Goal: Complete application form: Complete application form

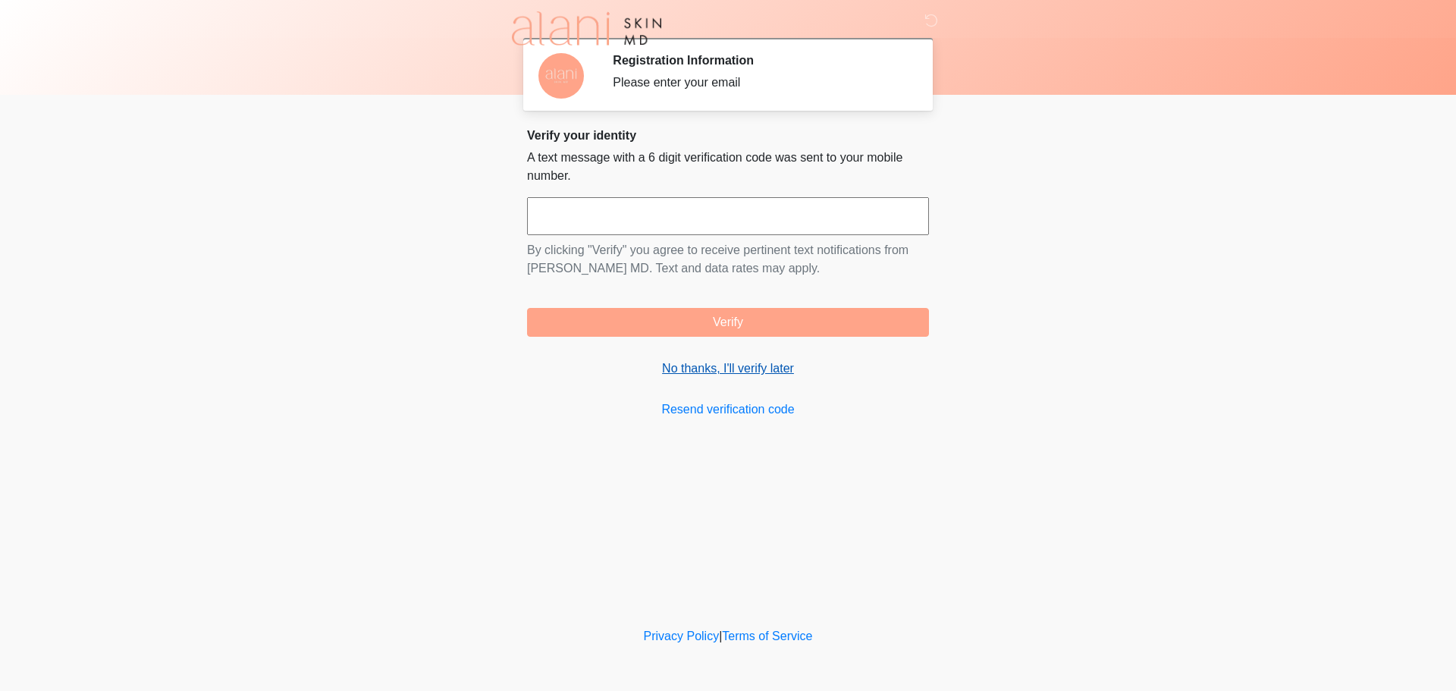
click at [689, 364] on link "No thanks, I'll verify later" at bounding box center [728, 368] width 402 height 18
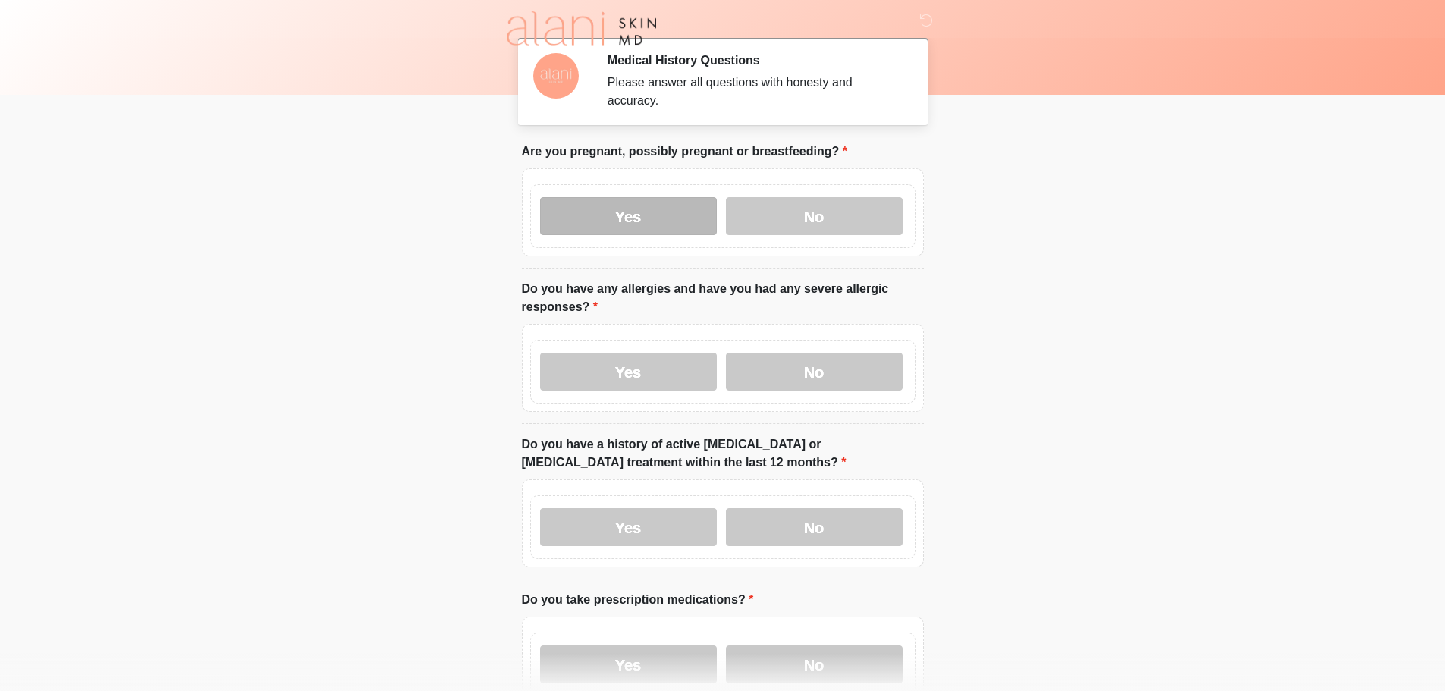
click at [680, 200] on label "Yes" at bounding box center [628, 216] width 177 height 38
drag, startPoint x: 788, startPoint y: 193, endPoint x: 812, endPoint y: 300, distance: 108.8
click at [791, 202] on label "No" at bounding box center [814, 216] width 177 height 38
click at [792, 353] on label "No" at bounding box center [814, 372] width 177 height 38
click at [641, 372] on label "Yes" at bounding box center [628, 372] width 177 height 38
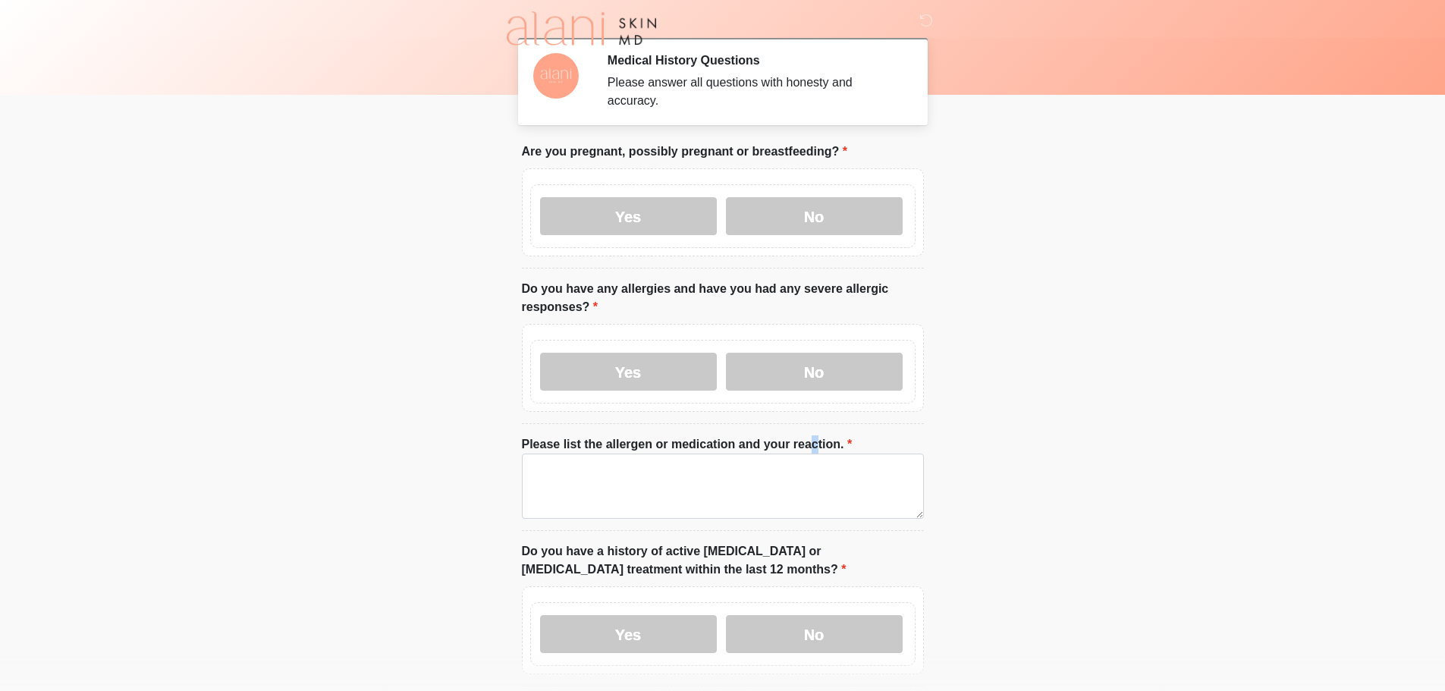
drag, startPoint x: 717, startPoint y: 442, endPoint x: 722, endPoint y: 450, distance: 8.8
click at [718, 444] on li "Please list the allergen or medication and your reaction. Please list the aller…" at bounding box center [723, 483] width 402 height 96
click at [709, 471] on textarea "Please list the allergen or medication and your reaction." at bounding box center [723, 486] width 402 height 65
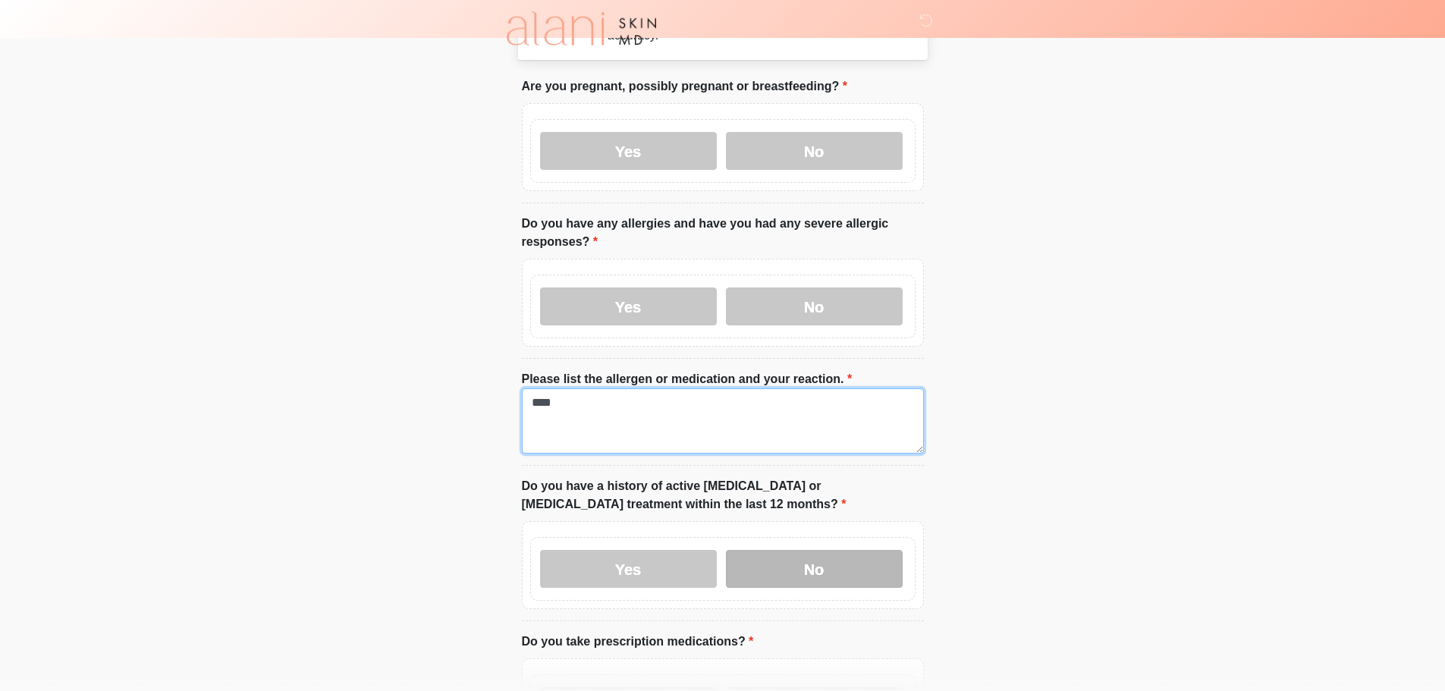
scroll to position [152, 0]
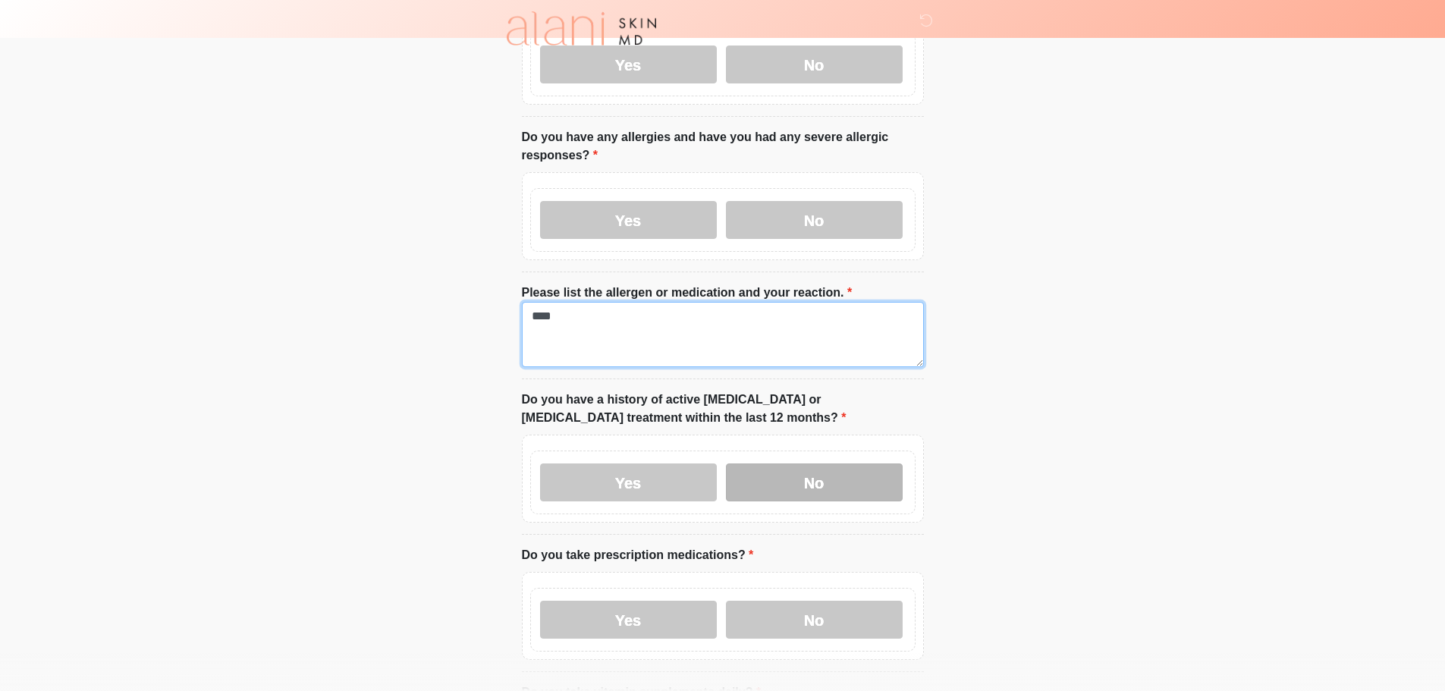
type textarea "****"
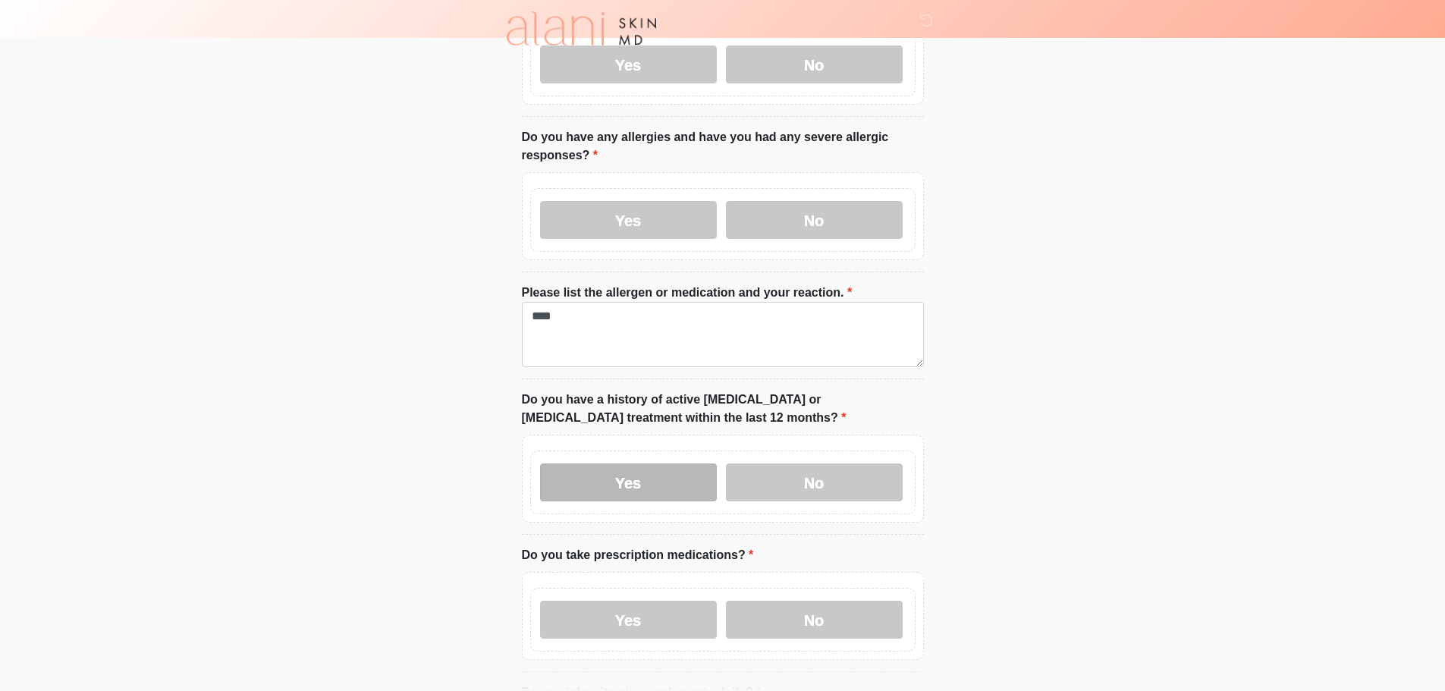
drag, startPoint x: 754, startPoint y: 458, endPoint x: 703, endPoint y: 463, distance: 51.1
click at [745, 463] on label "No" at bounding box center [814, 482] width 177 height 38
click at [684, 463] on label "Yes" at bounding box center [628, 482] width 177 height 38
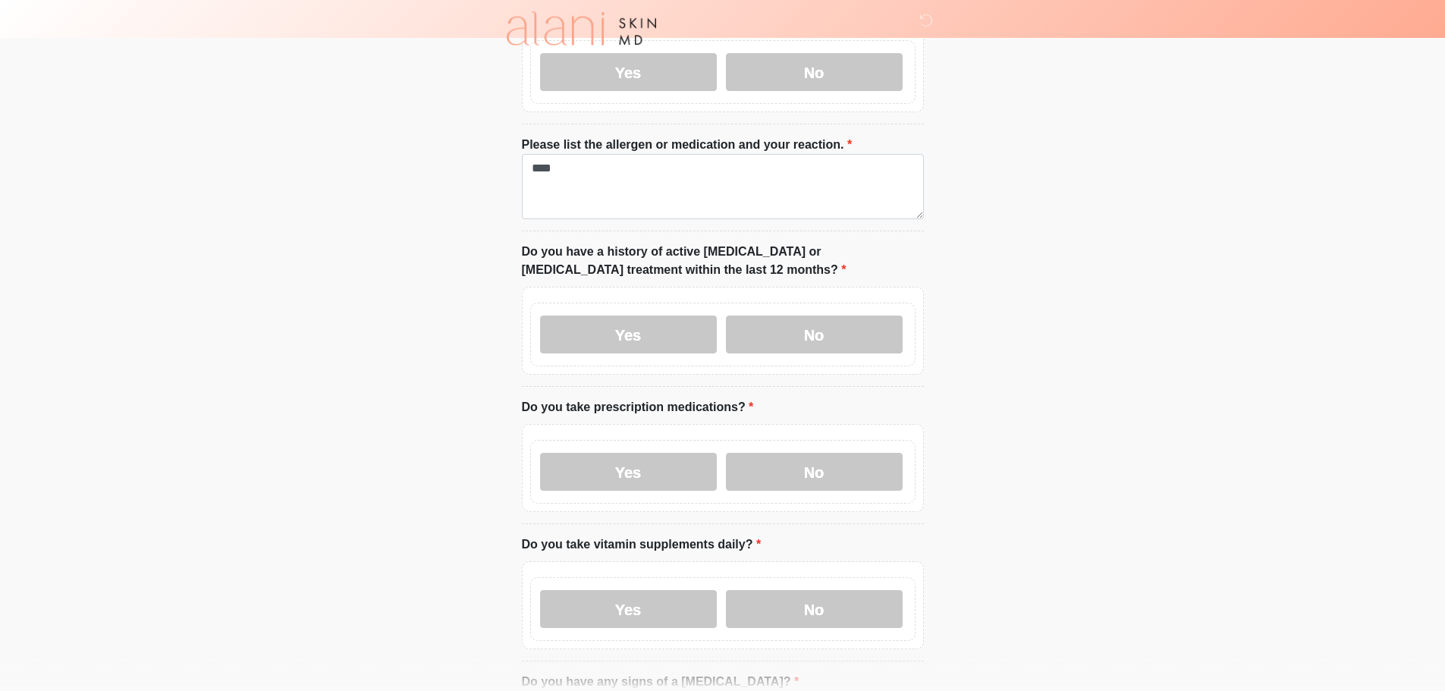
scroll to position [303, 0]
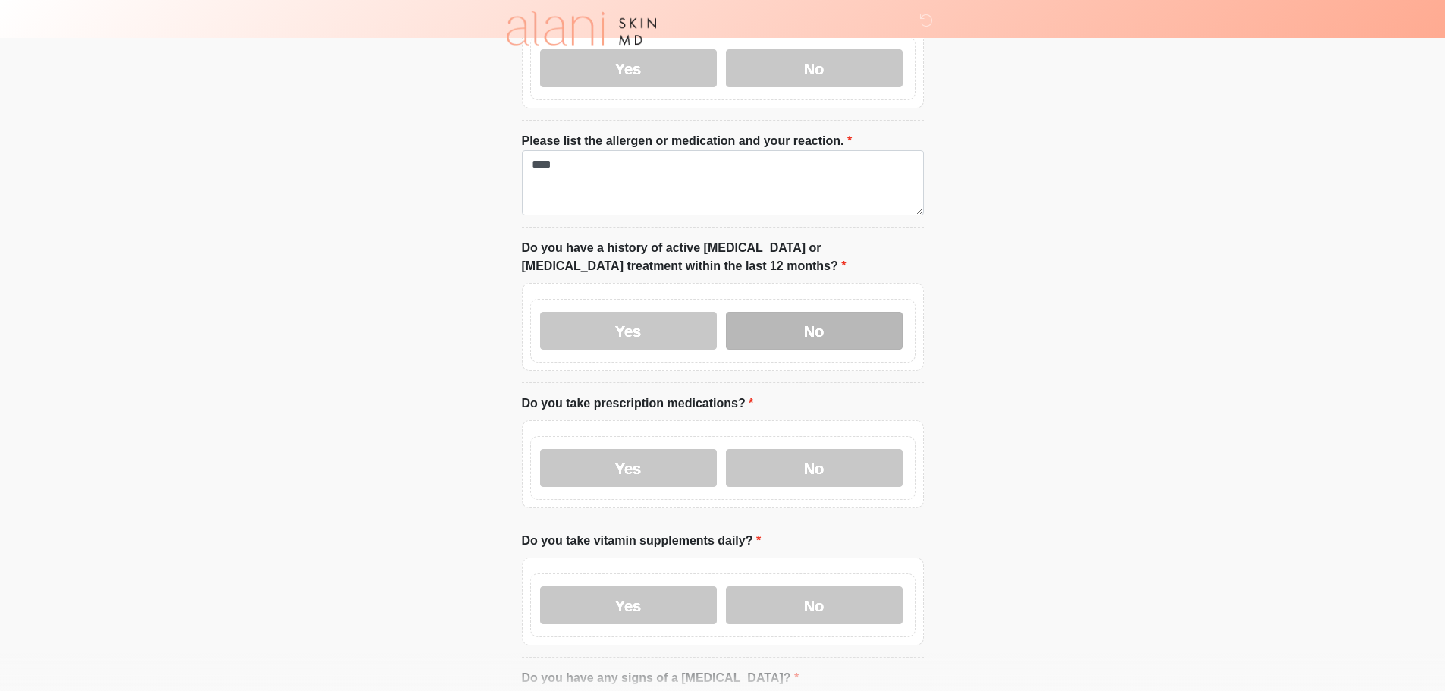
drag, startPoint x: 794, startPoint y: 284, endPoint x: 791, endPoint y: 306, distance: 22.2
click at [795, 299] on div "Yes No" at bounding box center [722, 331] width 385 height 64
click at [790, 312] on label "No" at bounding box center [814, 331] width 177 height 38
drag, startPoint x: 749, startPoint y: 454, endPoint x: 739, endPoint y: 455, distance: 9.2
click at [746, 454] on label "No" at bounding box center [814, 468] width 177 height 38
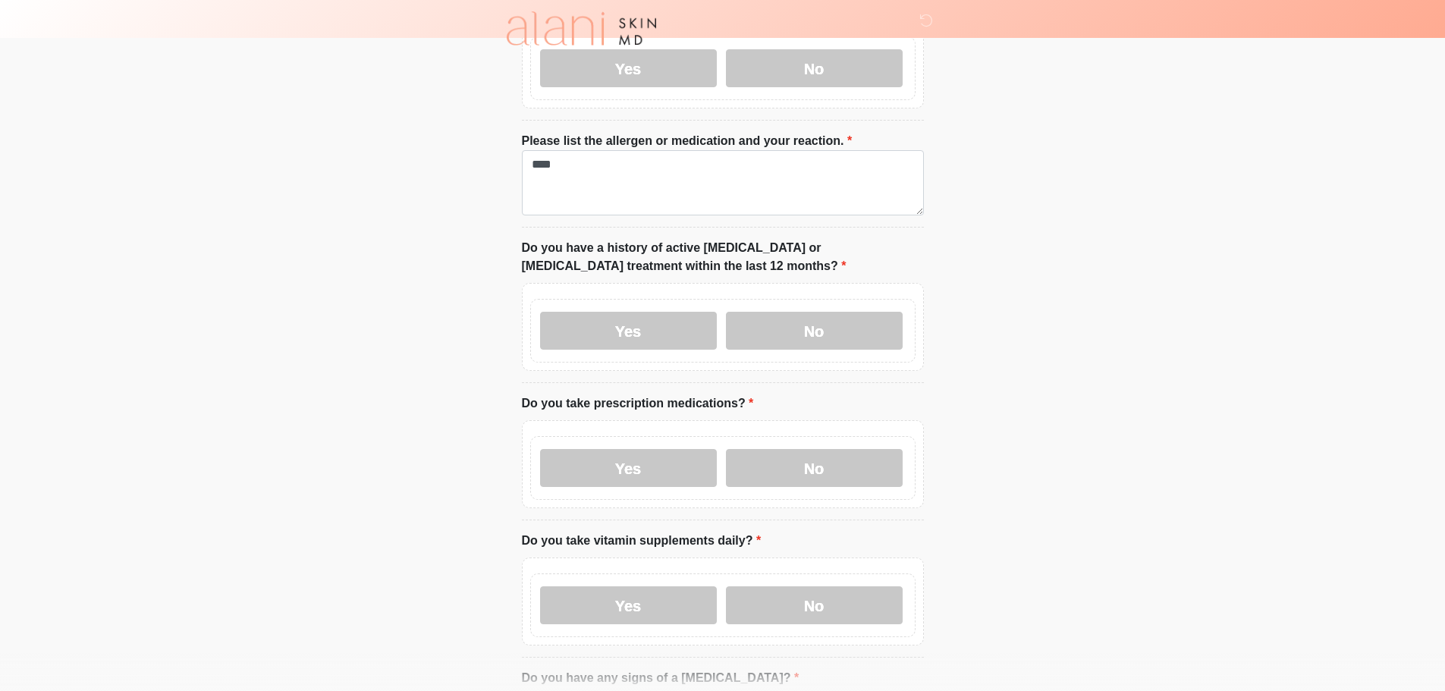
drag, startPoint x: 671, startPoint y: 448, endPoint x: 717, endPoint y: 460, distance: 47.8
click at [671, 449] on label "Yes" at bounding box center [628, 468] width 177 height 38
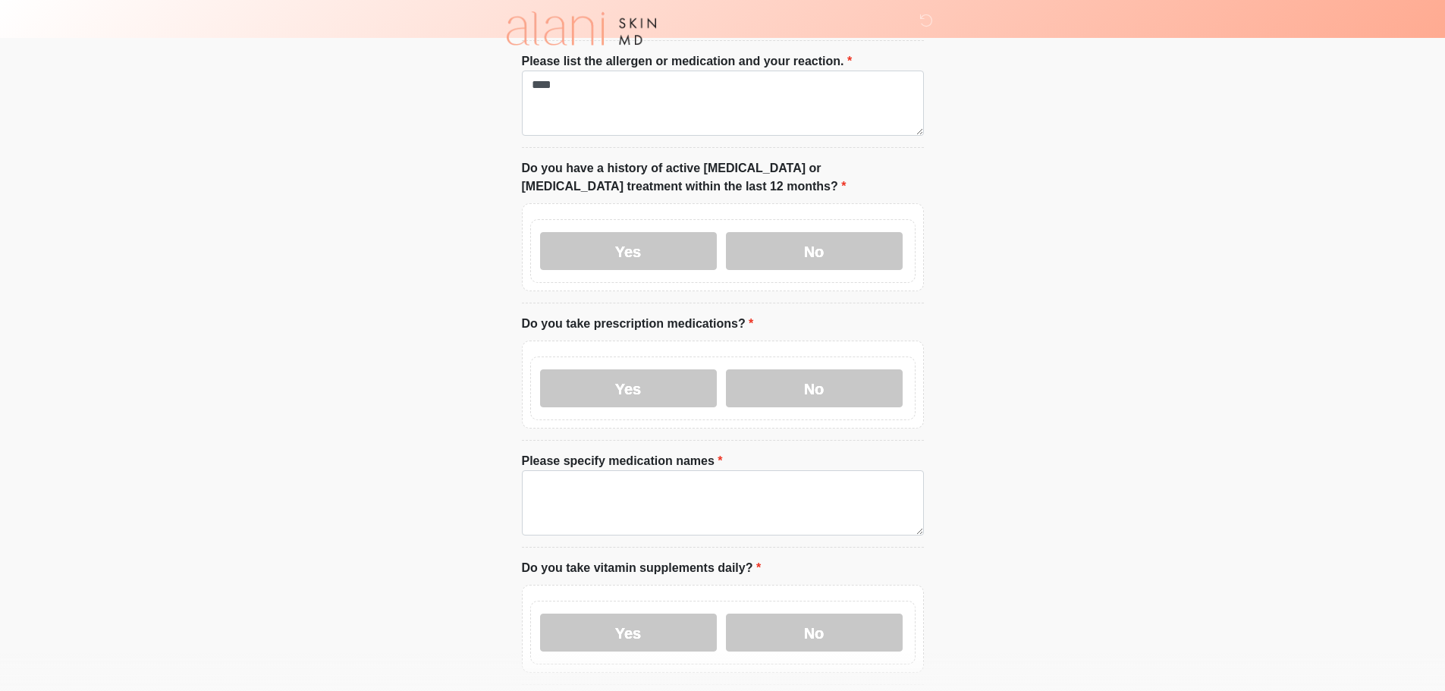
scroll to position [455, 0]
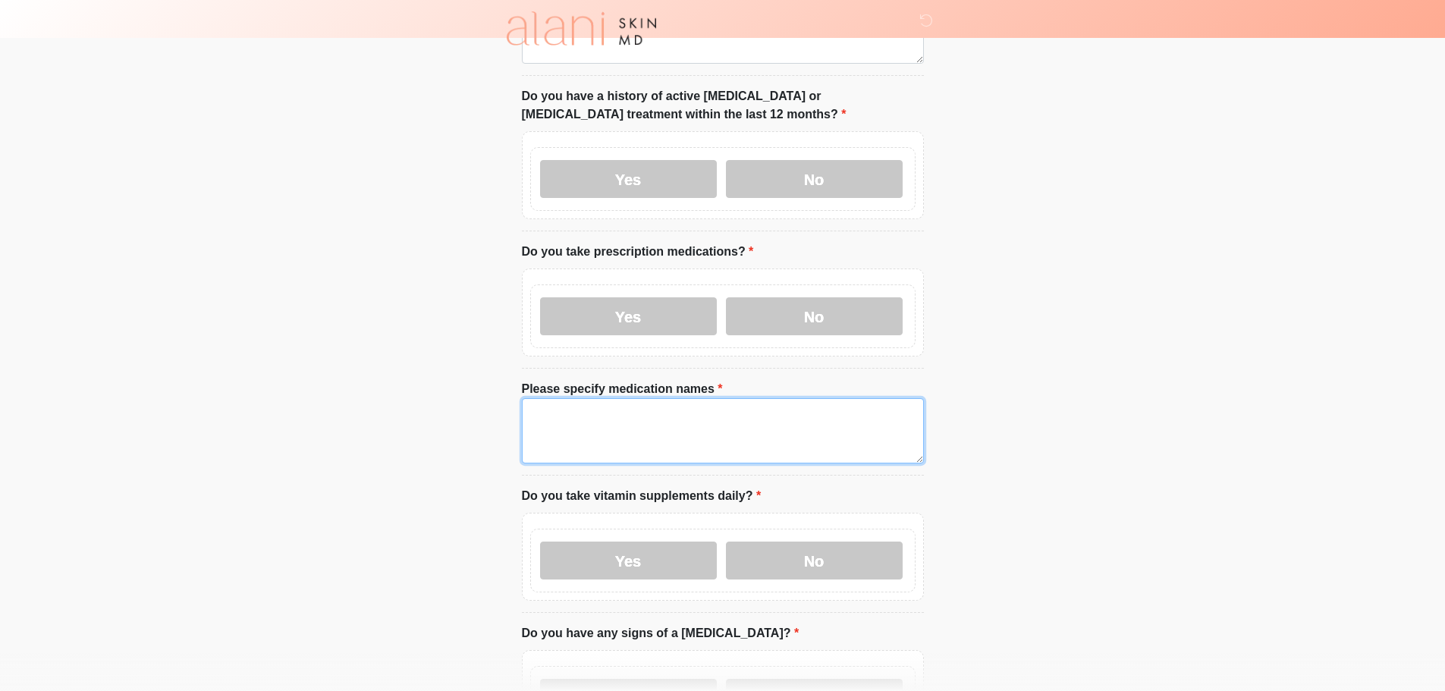
click at [660, 423] on textarea "Please specify medication names" at bounding box center [723, 430] width 402 height 65
type textarea "****"
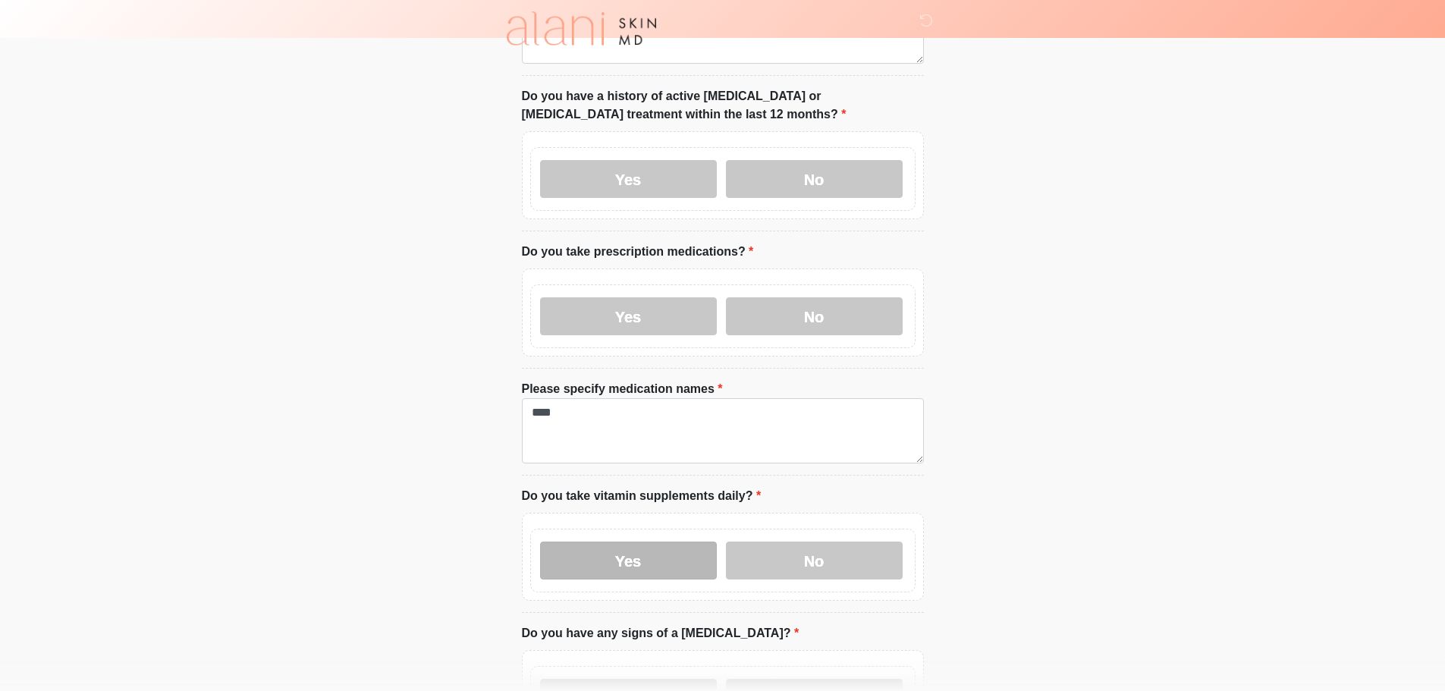
click at [649, 542] on label "Yes" at bounding box center [628, 561] width 177 height 38
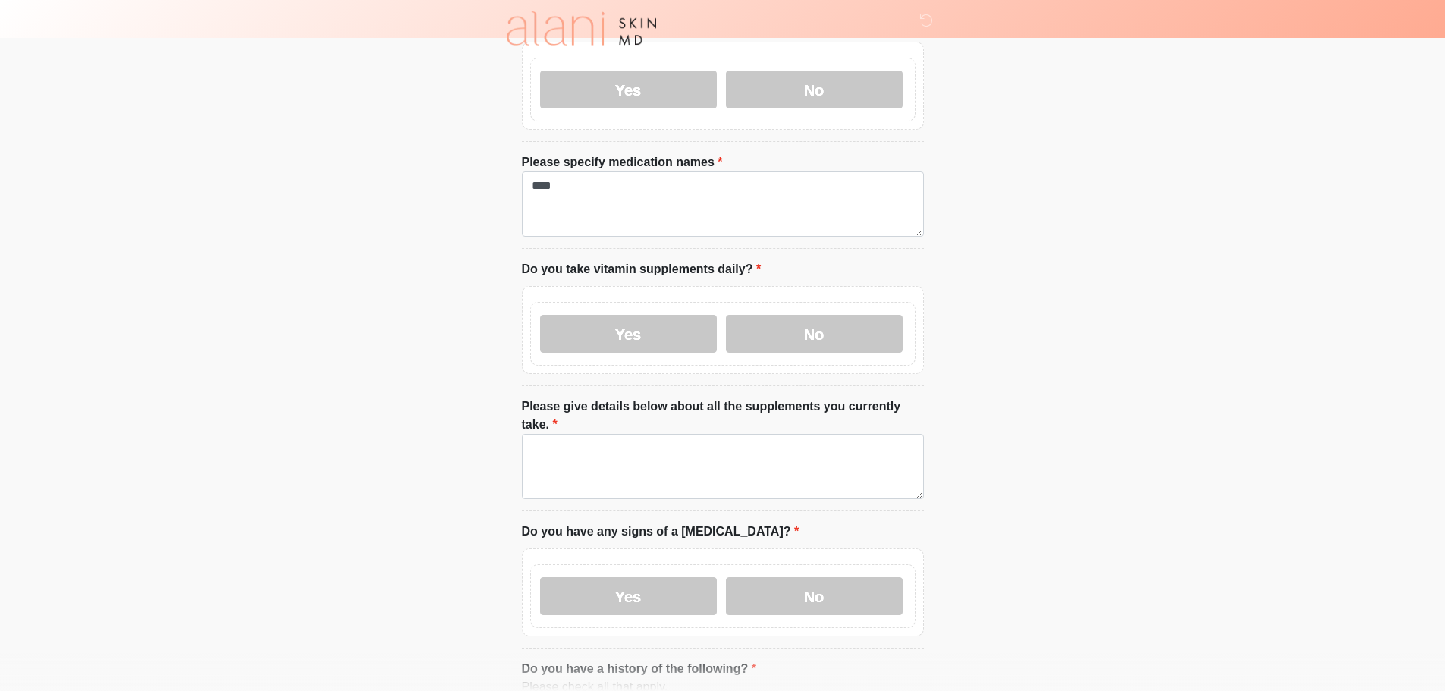
scroll to position [683, 0]
click at [620, 441] on textarea "Please give details below about all the supplements you currently take." at bounding box center [723, 465] width 402 height 65
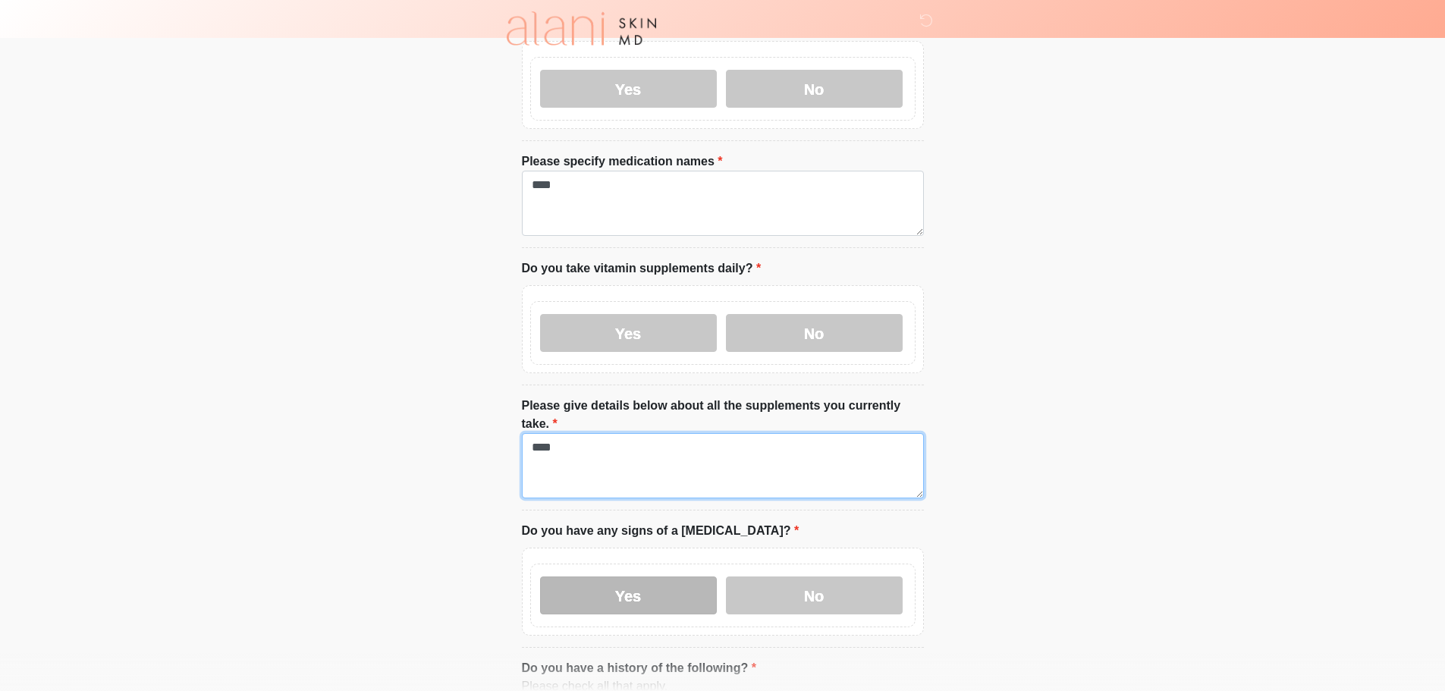
type textarea "****"
click at [630, 576] on label "Yes" at bounding box center [628, 595] width 177 height 38
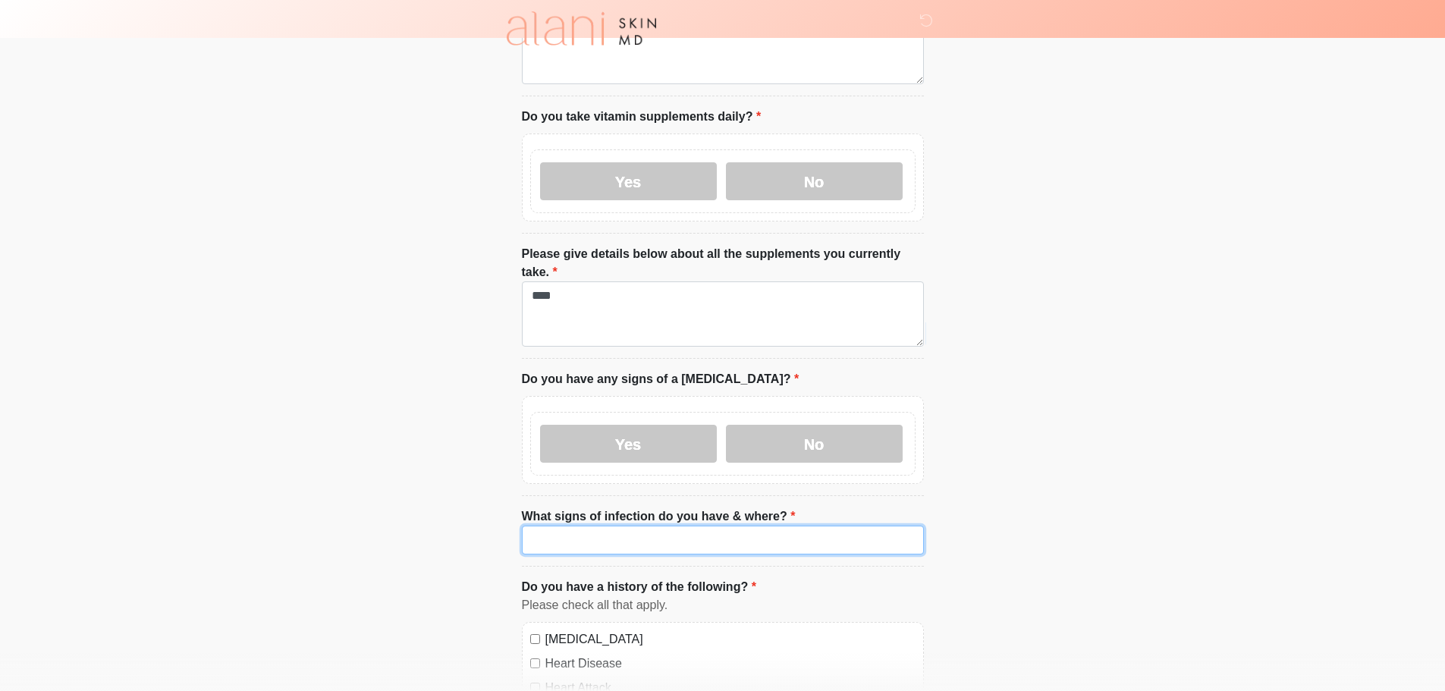
click at [632, 526] on input "What signs of infection do you have & where?" at bounding box center [723, 540] width 402 height 29
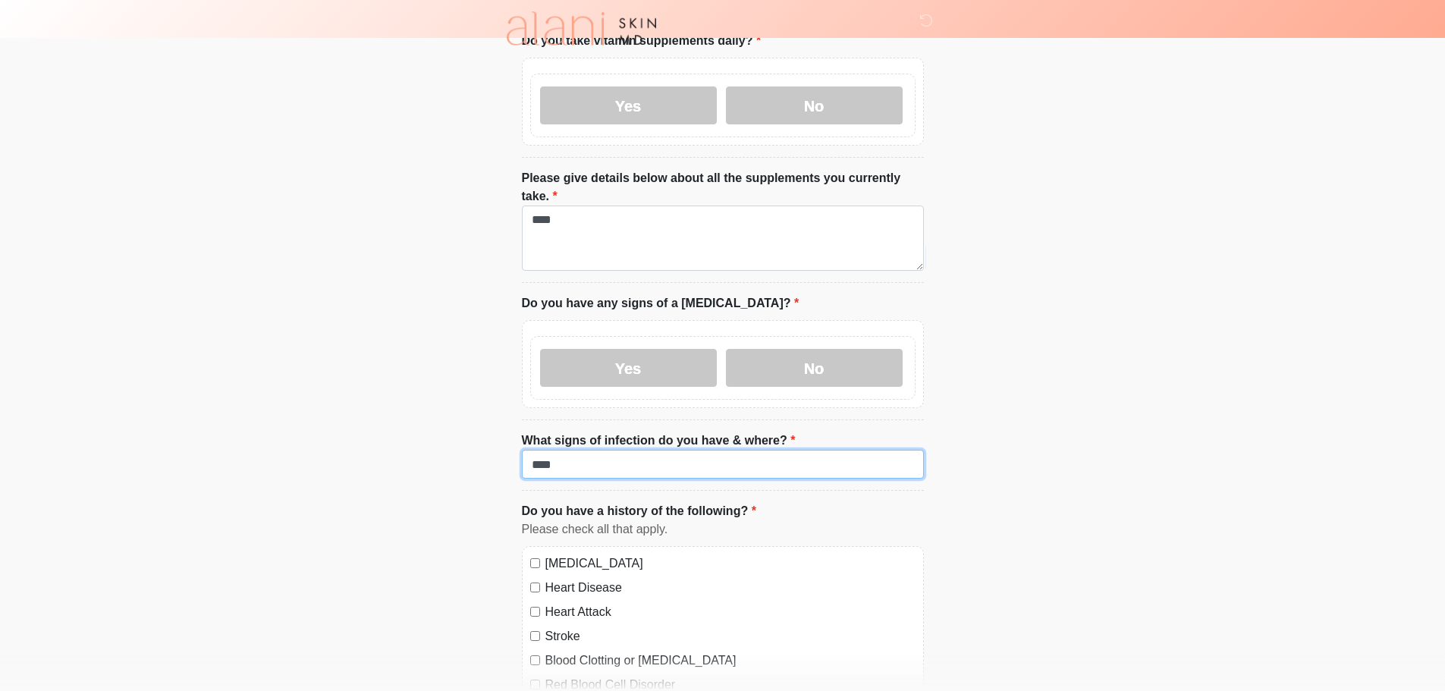
scroll to position [1138, 0]
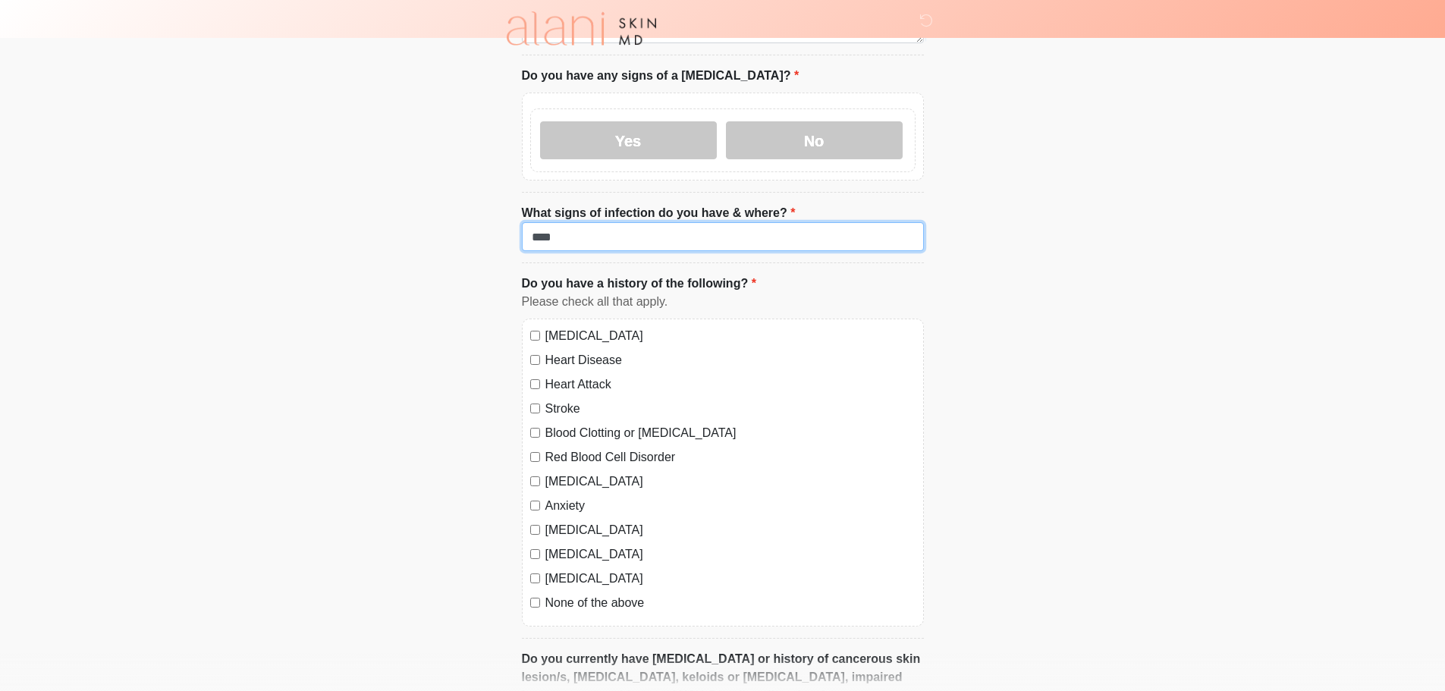
type input "****"
click at [537, 351] on div "Heart Disease" at bounding box center [722, 360] width 385 height 18
click at [532, 473] on div "[MEDICAL_DATA]" at bounding box center [722, 482] width 385 height 18
click at [541, 473] on div "[MEDICAL_DATA]" at bounding box center [722, 482] width 385 height 18
click at [539, 473] on div "[MEDICAL_DATA]" at bounding box center [722, 482] width 385 height 18
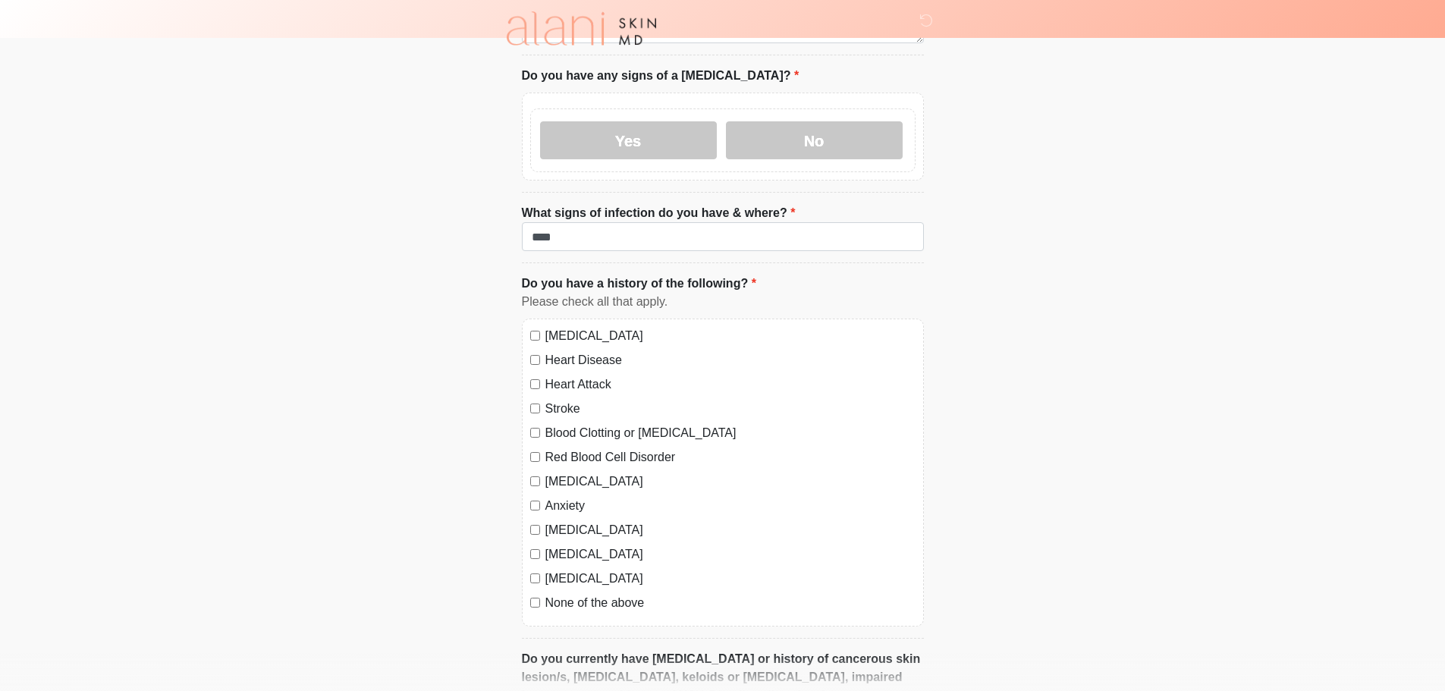
click at [538, 424] on div "Blood Clotting or [MEDICAL_DATA]" at bounding box center [722, 433] width 385 height 18
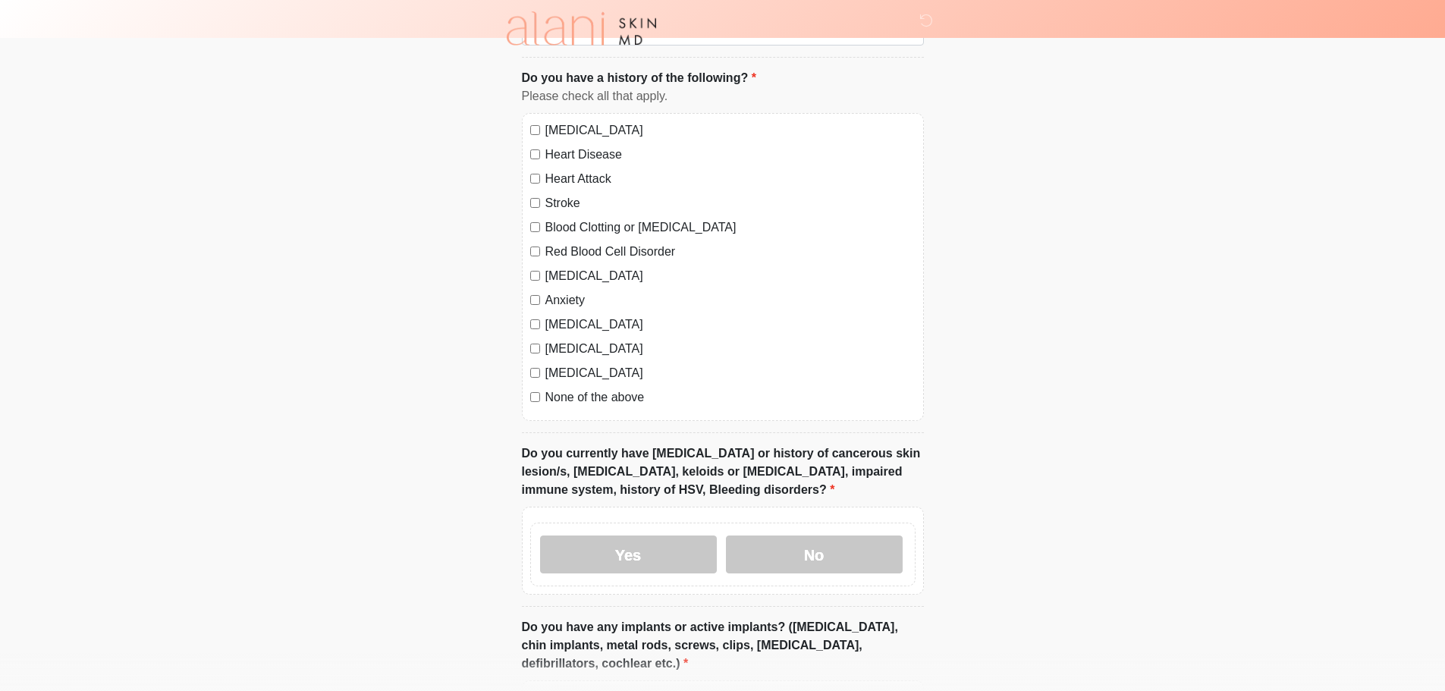
scroll to position [1365, 0]
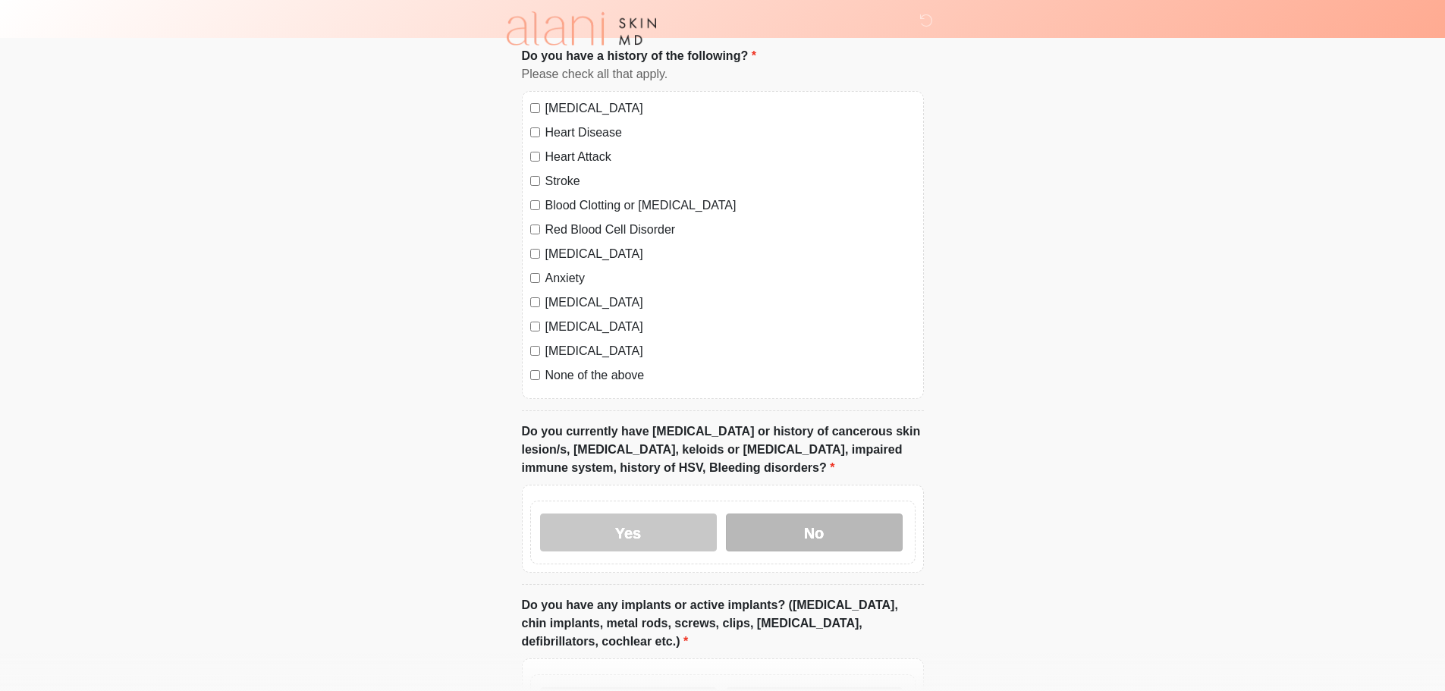
click at [793, 513] on label "No" at bounding box center [814, 532] width 177 height 38
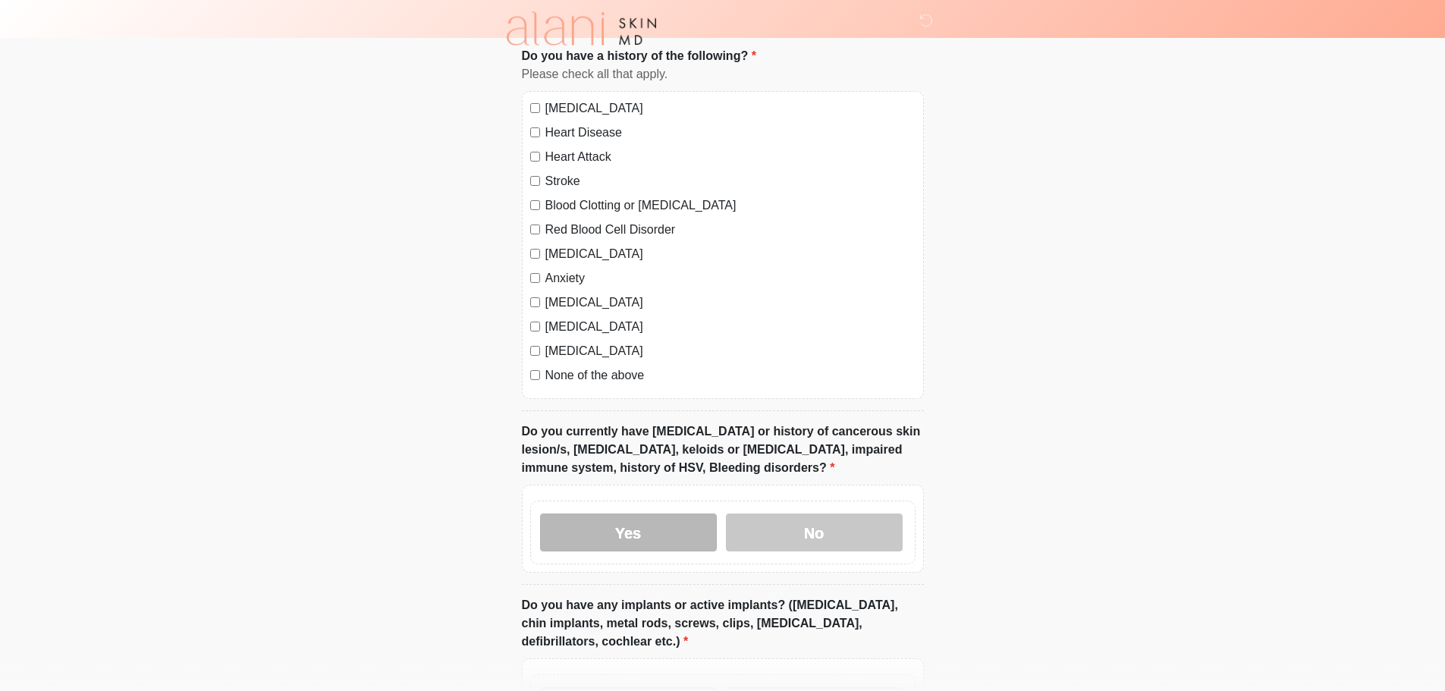
click at [695, 513] on label "Yes" at bounding box center [628, 532] width 177 height 38
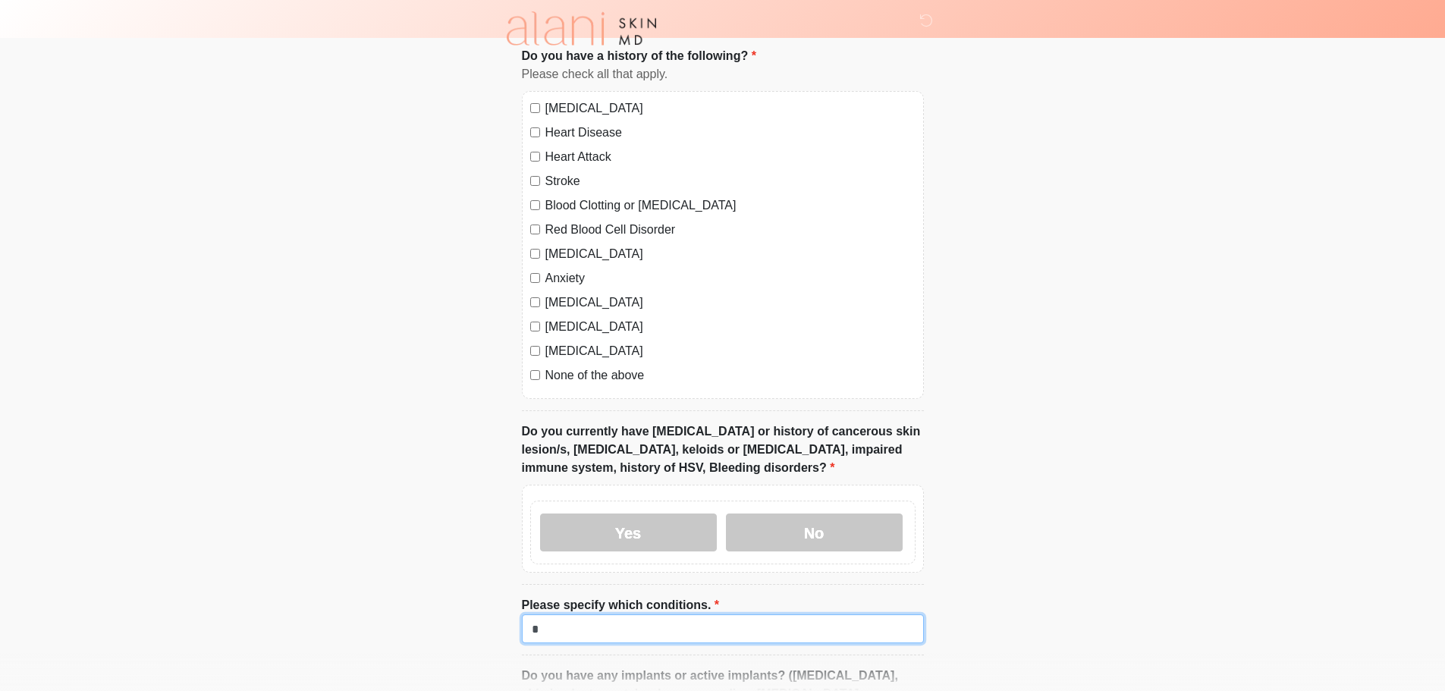
click at [709, 614] on input "*" at bounding box center [723, 628] width 402 height 29
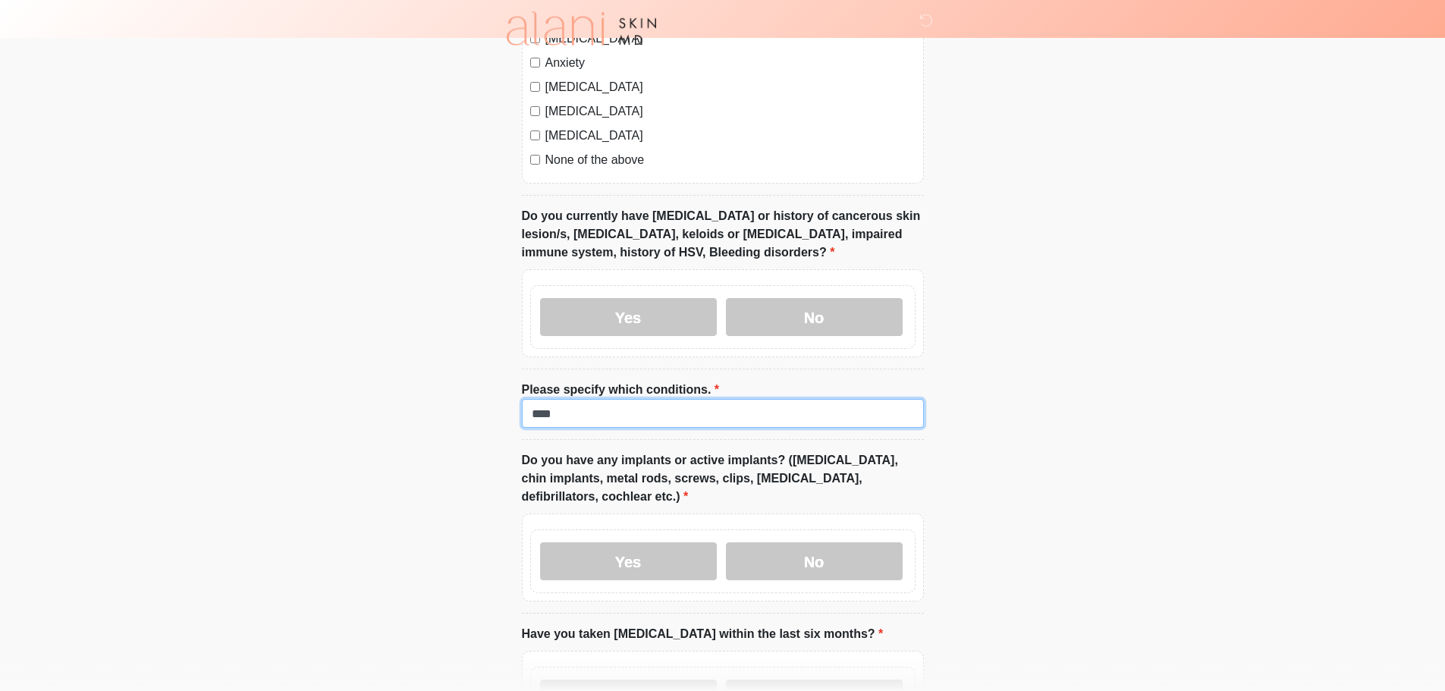
scroll to position [1593, 0]
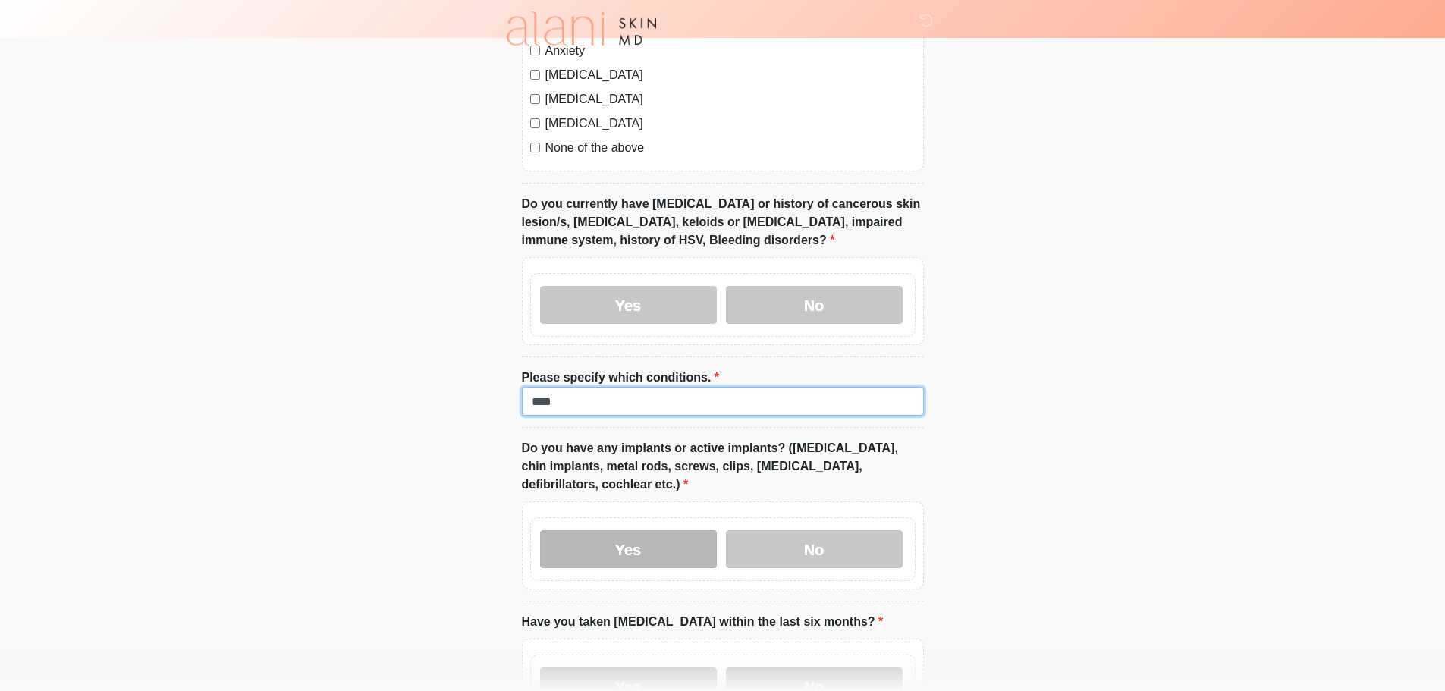
type input "****"
click at [700, 530] on label "Yes" at bounding box center [628, 549] width 177 height 38
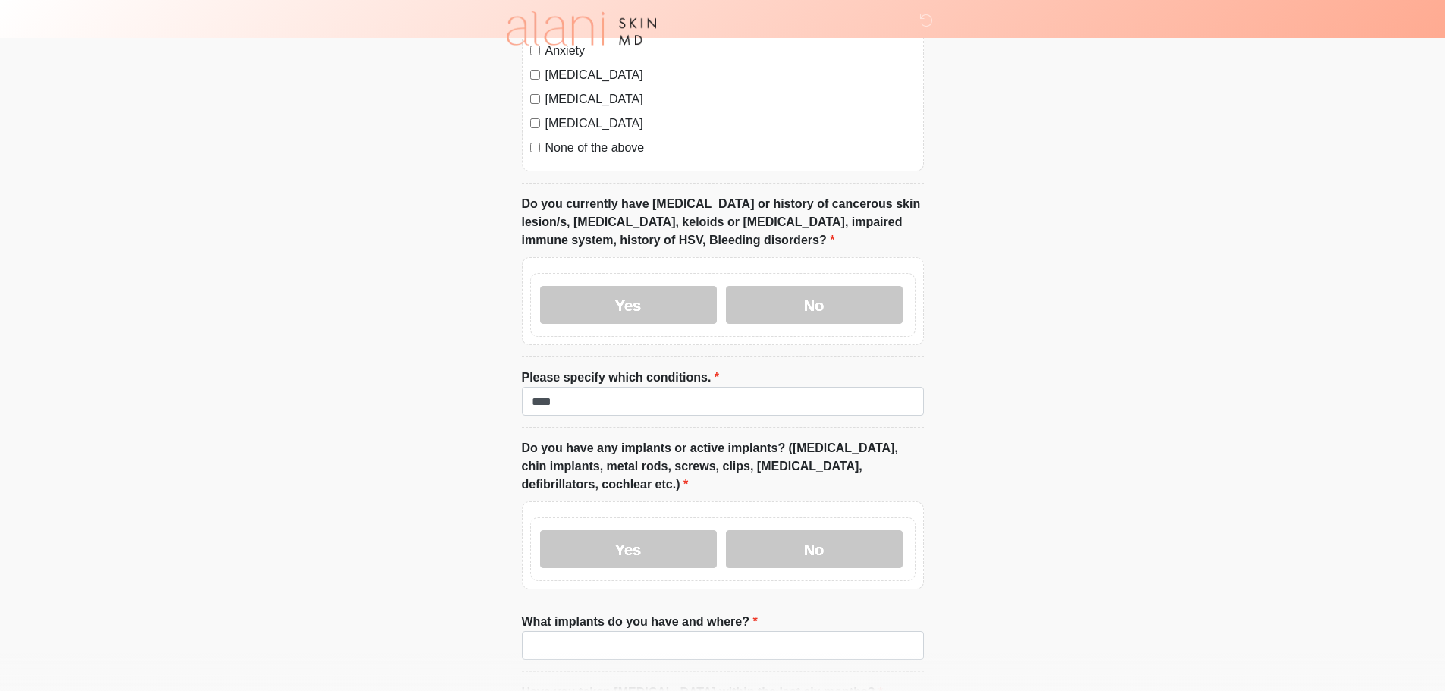
drag, startPoint x: 667, startPoint y: 630, endPoint x: 662, endPoint y: 622, distance: 8.8
click at [665, 629] on li "What implants do you have and where? What implants do you have and where?" at bounding box center [723, 642] width 402 height 59
click at [660, 631] on input "*" at bounding box center [723, 645] width 402 height 29
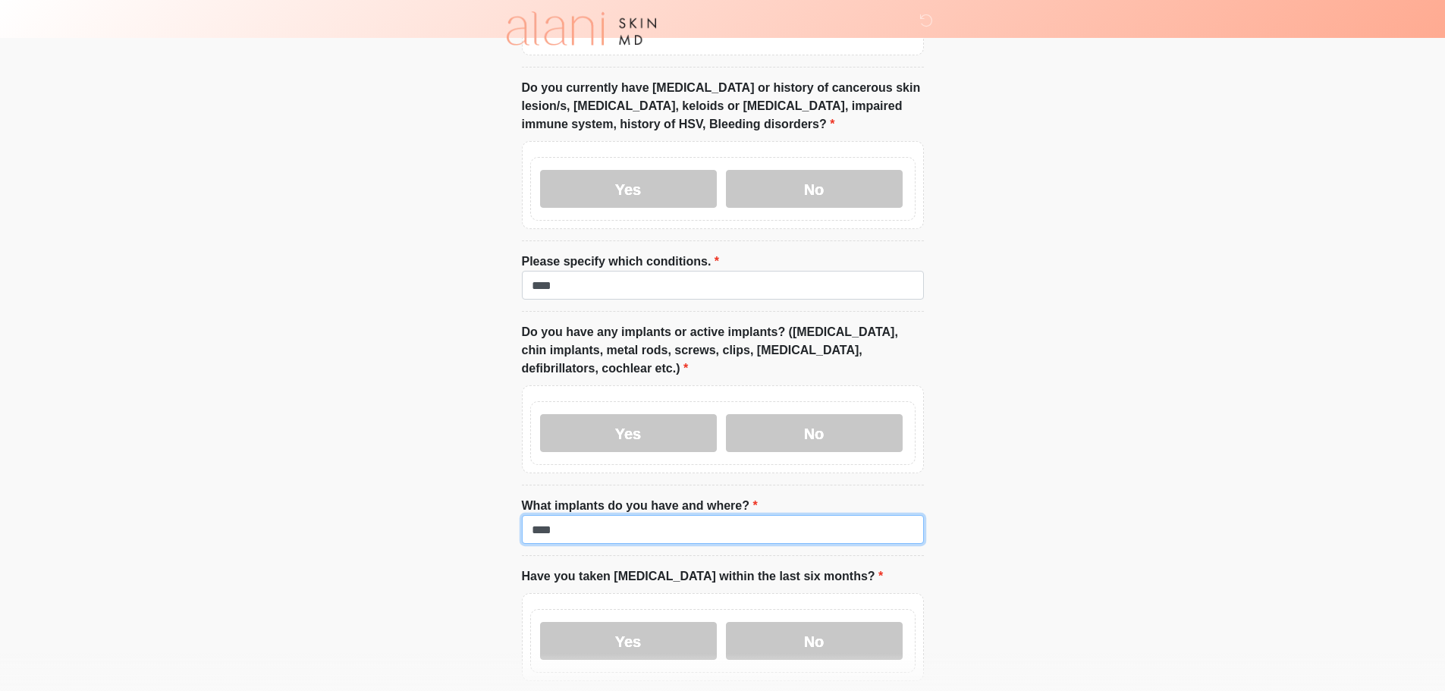
scroll to position [1896, 0]
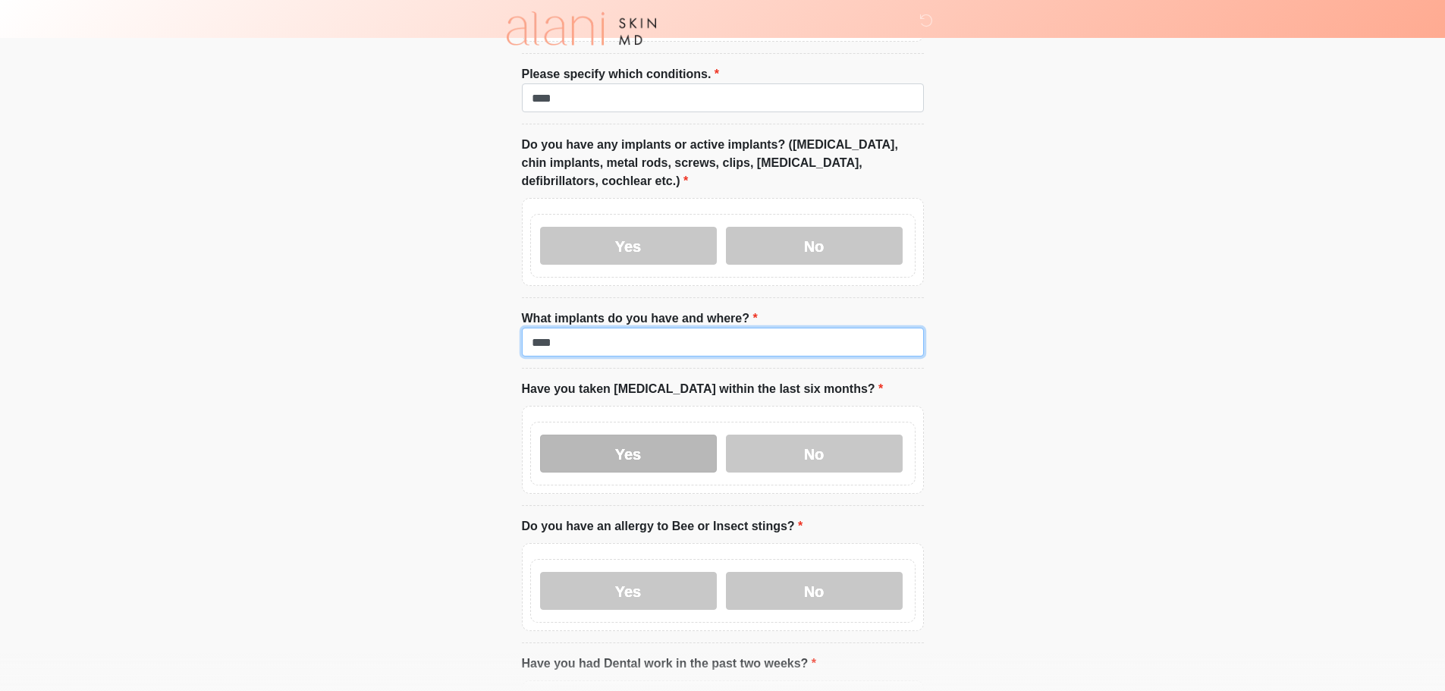
type input "****"
click at [633, 435] on label "Yes" at bounding box center [628, 454] width 177 height 38
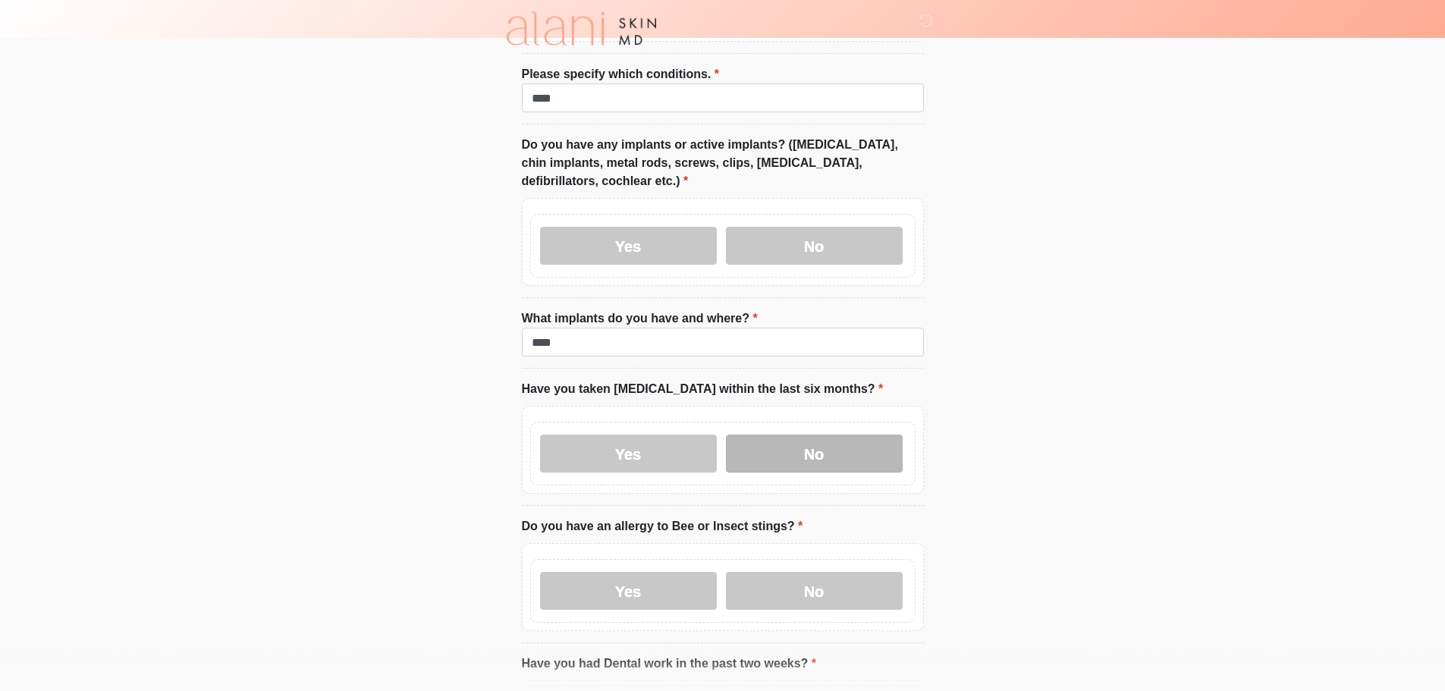
drag, startPoint x: 808, startPoint y: 397, endPoint x: 805, endPoint y: 430, distance: 32.7
click at [807, 422] on div "Yes No" at bounding box center [722, 454] width 385 height 64
click at [805, 435] on label "No" at bounding box center [814, 454] width 177 height 38
drag, startPoint x: 802, startPoint y: 531, endPoint x: 792, endPoint y: 554, distance: 25.5
click at [796, 559] on div "Yes No" at bounding box center [722, 591] width 385 height 64
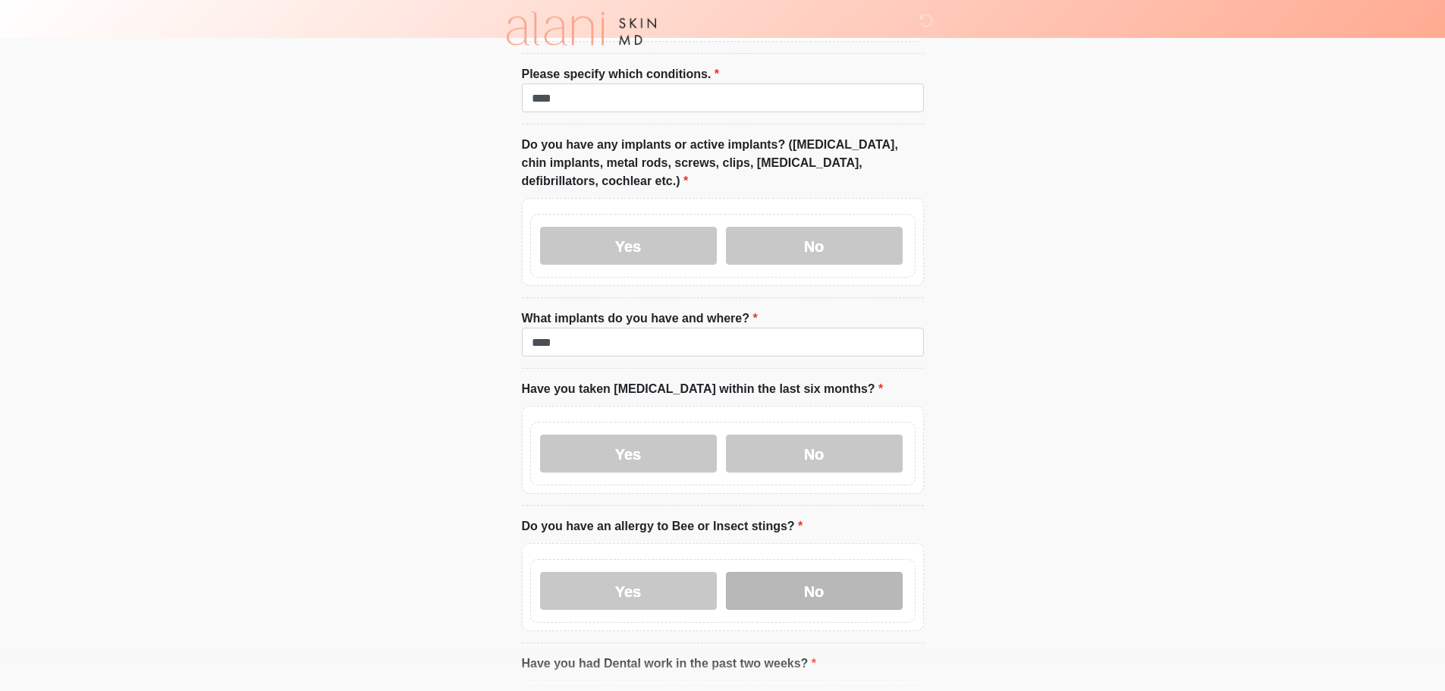
drag, startPoint x: 696, startPoint y: 567, endPoint x: 753, endPoint y: 553, distance: 58.5
click at [695, 572] on label "Yes" at bounding box center [628, 591] width 177 height 38
click at [786, 572] on label "No" at bounding box center [814, 591] width 177 height 38
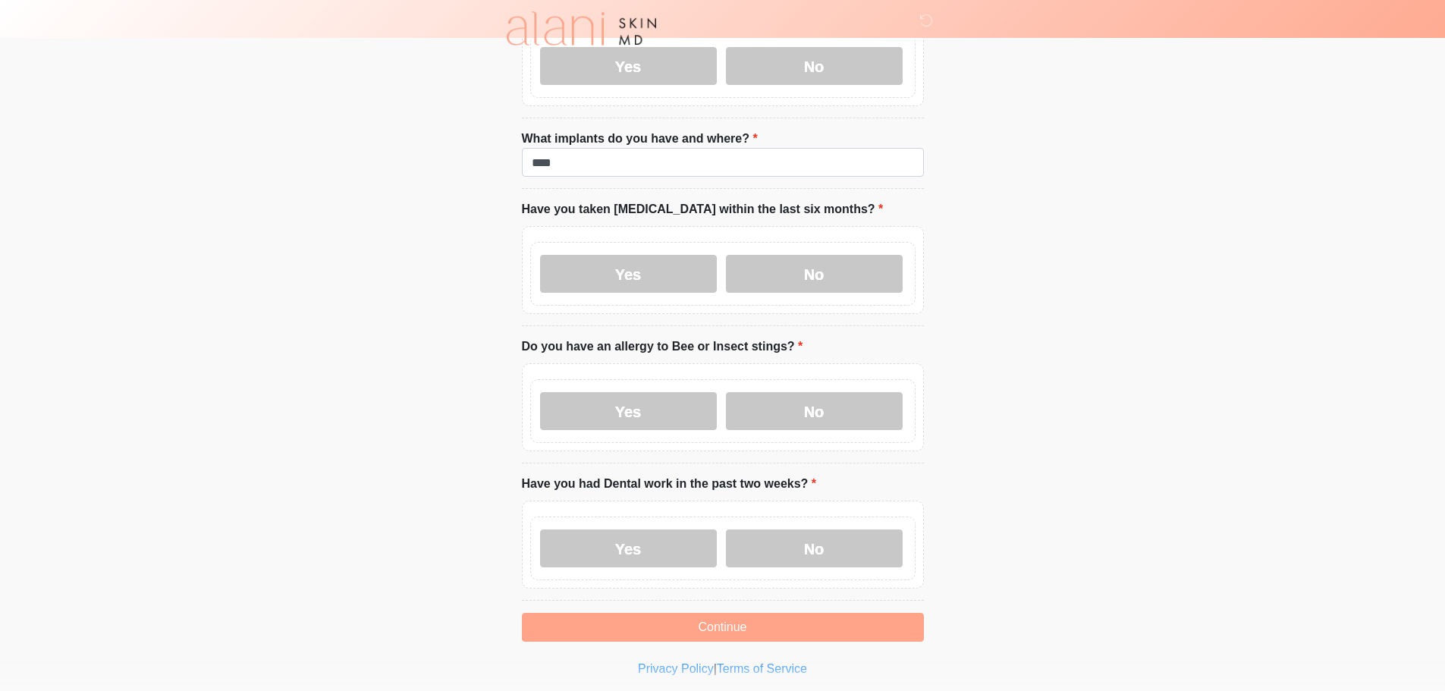
drag, startPoint x: 774, startPoint y: 500, endPoint x: 724, endPoint y: 524, distance: 55.6
click at [771, 529] on label "No" at bounding box center [814, 548] width 177 height 38
click at [663, 529] on label "Yes" at bounding box center [628, 548] width 177 height 38
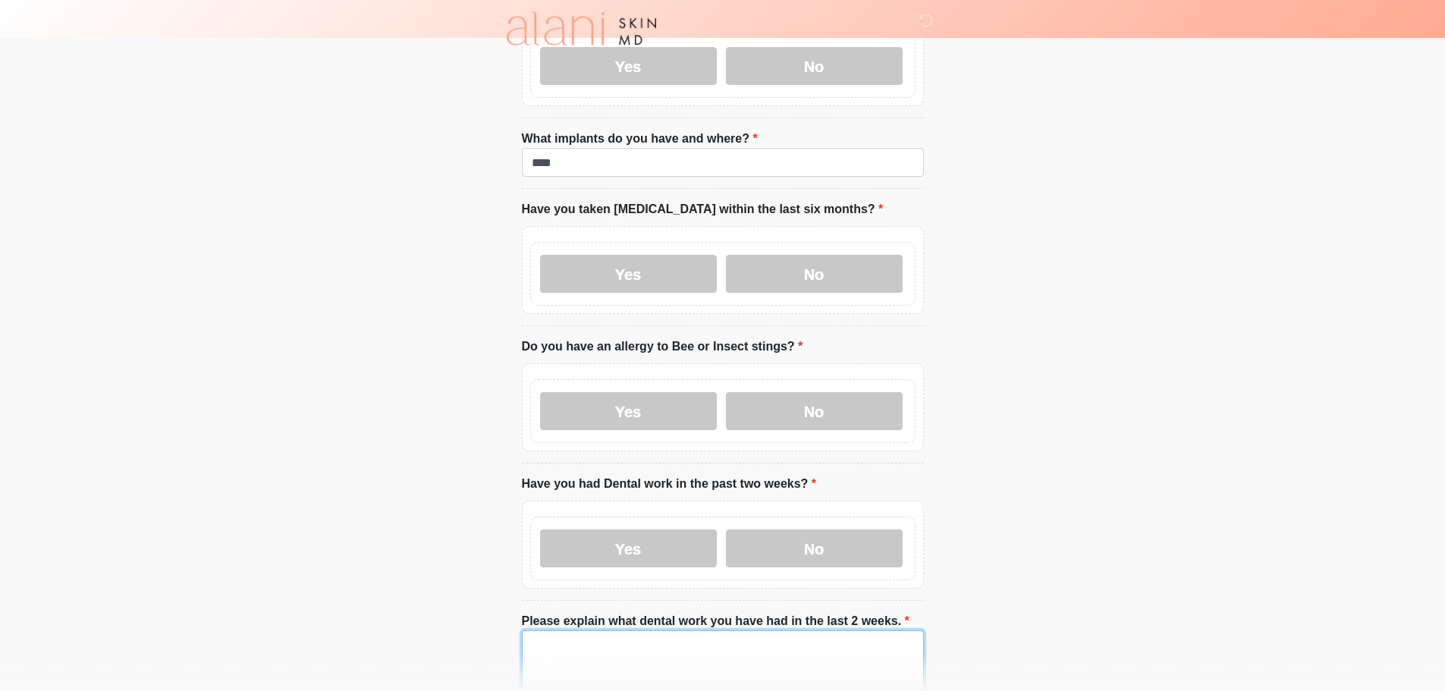
click at [728, 630] on textarea "Please explain what dental work you have had in the last 2 weeks." at bounding box center [723, 662] width 402 height 65
type textarea "****"
click at [664, 392] on label "Yes" at bounding box center [628, 411] width 177 height 38
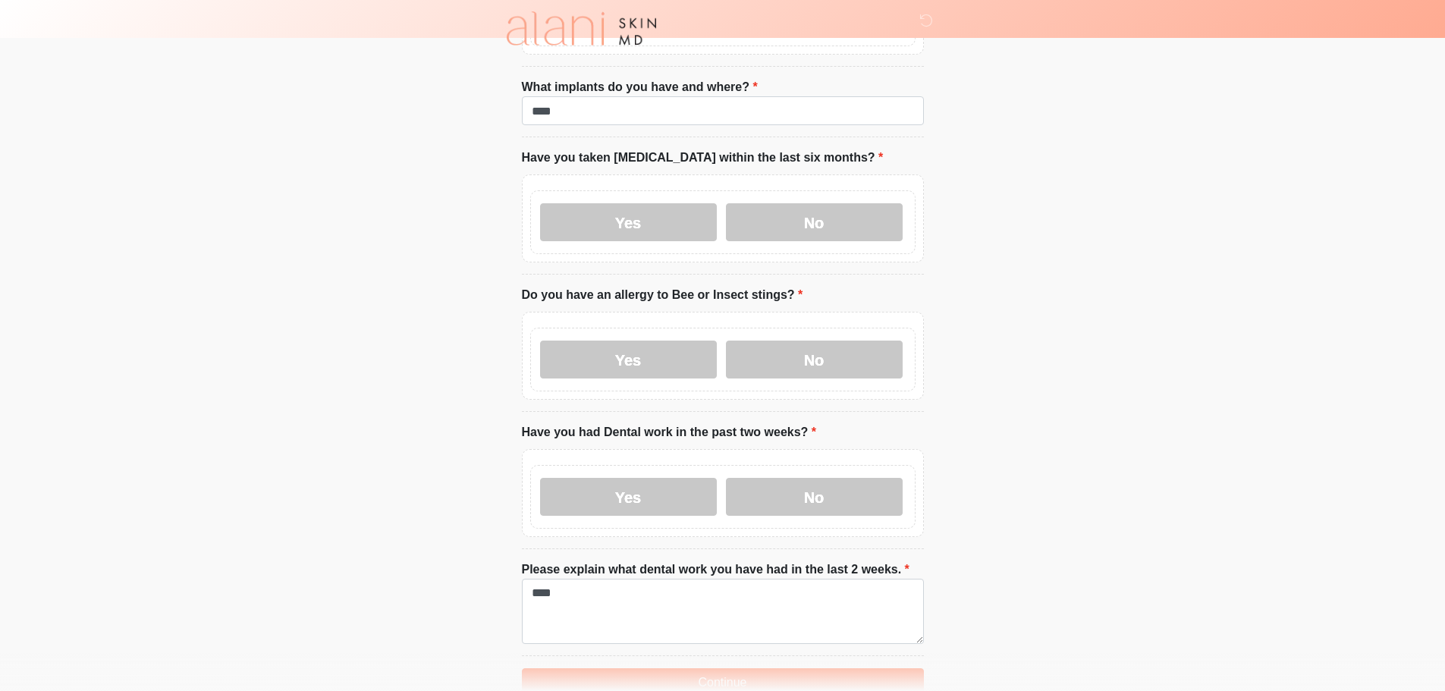
scroll to position [2183, 0]
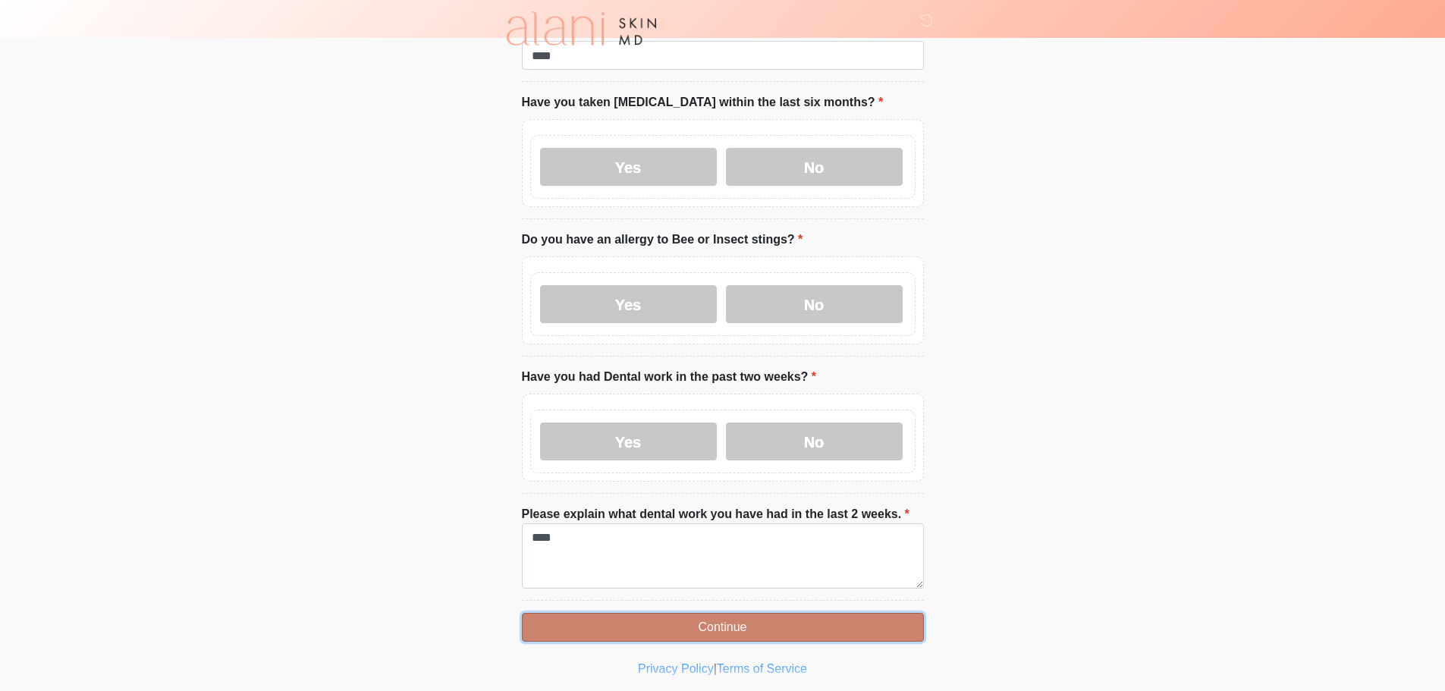
click at [650, 613] on button "Continue" at bounding box center [723, 627] width 402 height 29
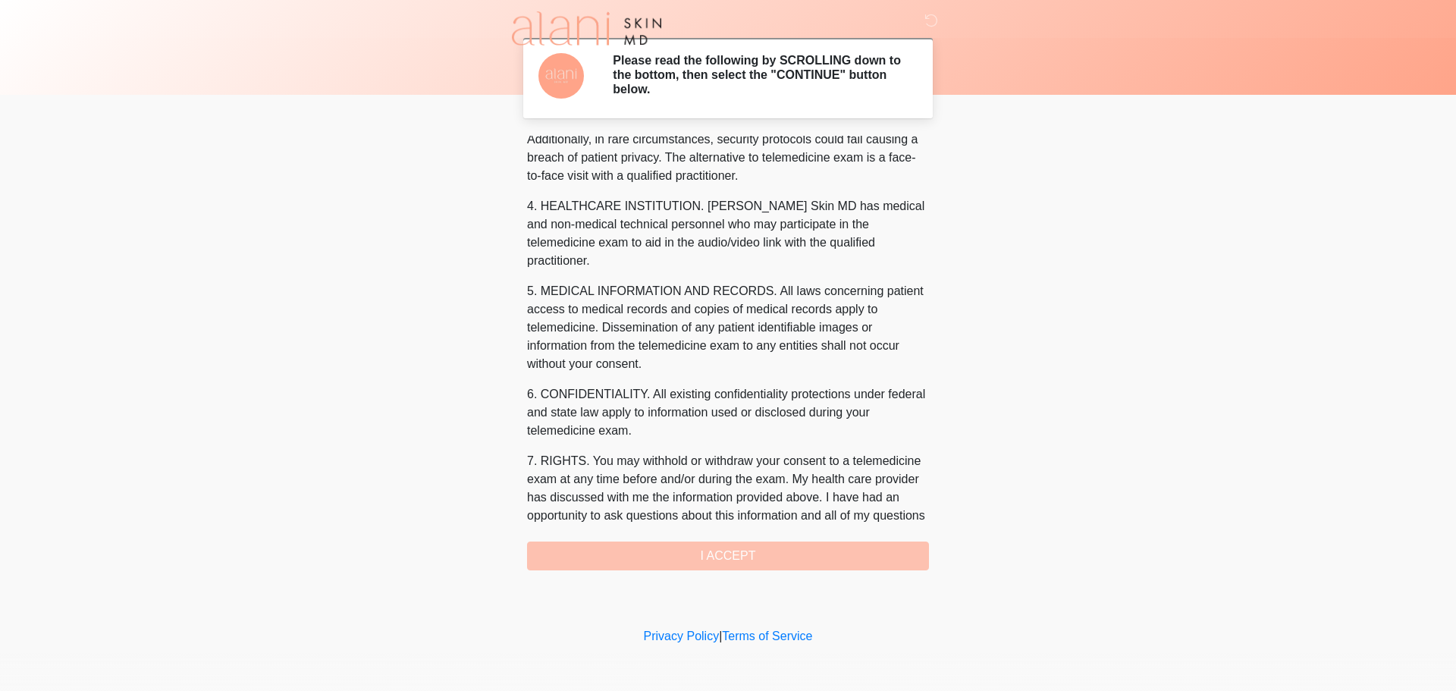
scroll to position [492, 0]
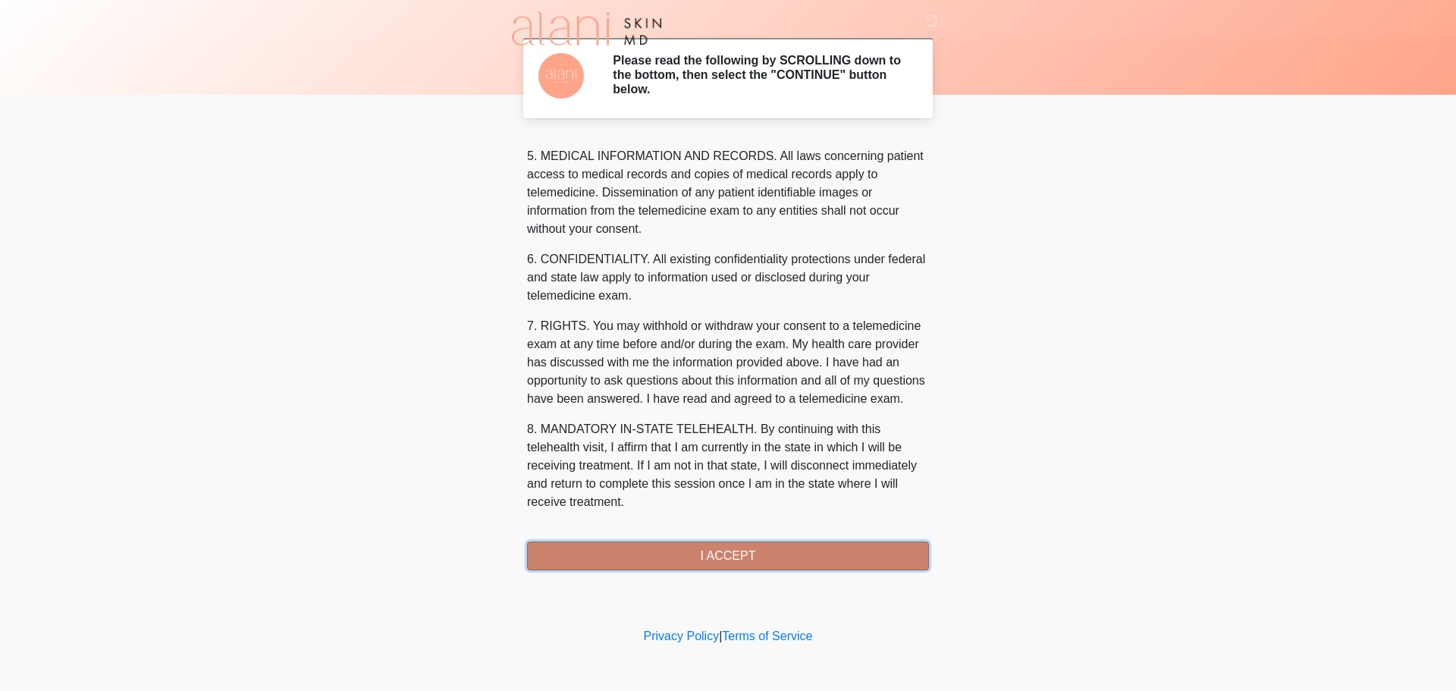
click at [736, 551] on button "I ACCEPT" at bounding box center [728, 556] width 402 height 29
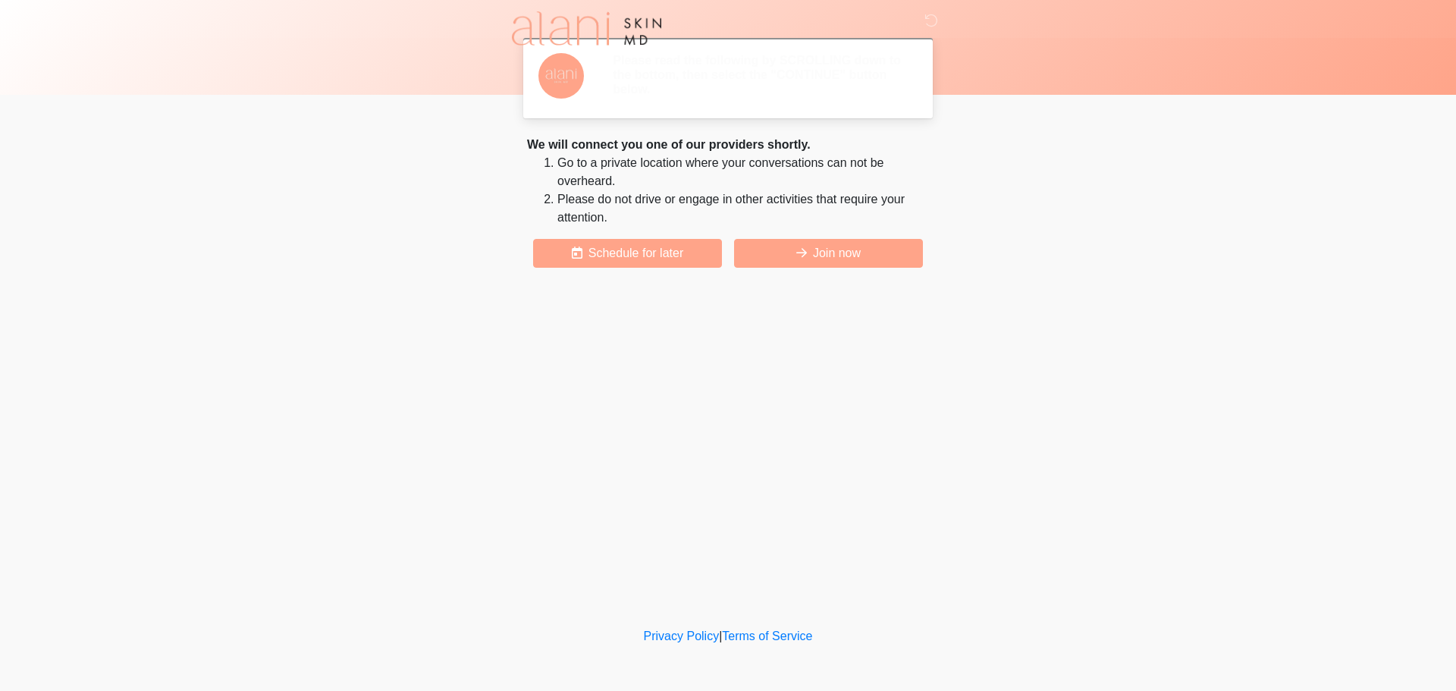
scroll to position [0, 0]
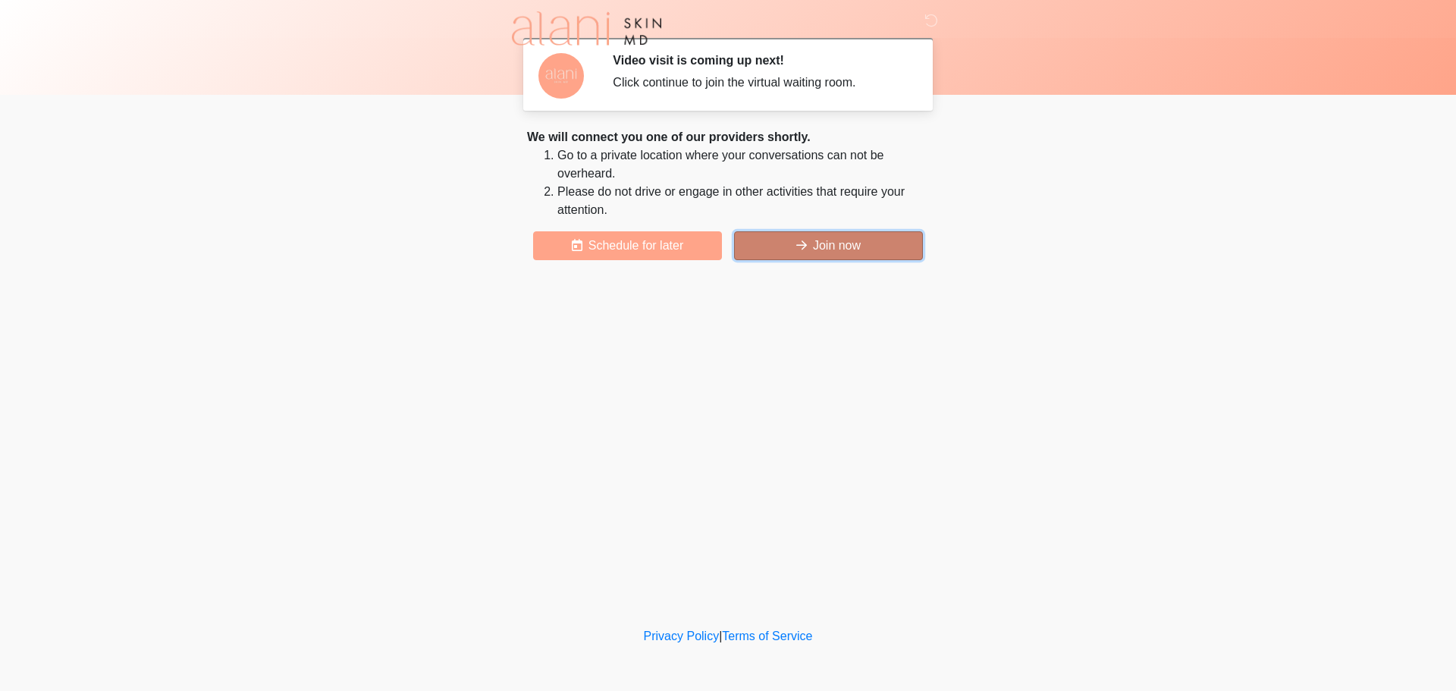
click at [840, 242] on button "Join now" at bounding box center [828, 245] width 189 height 29
